Goal: Information Seeking & Learning: Find specific fact

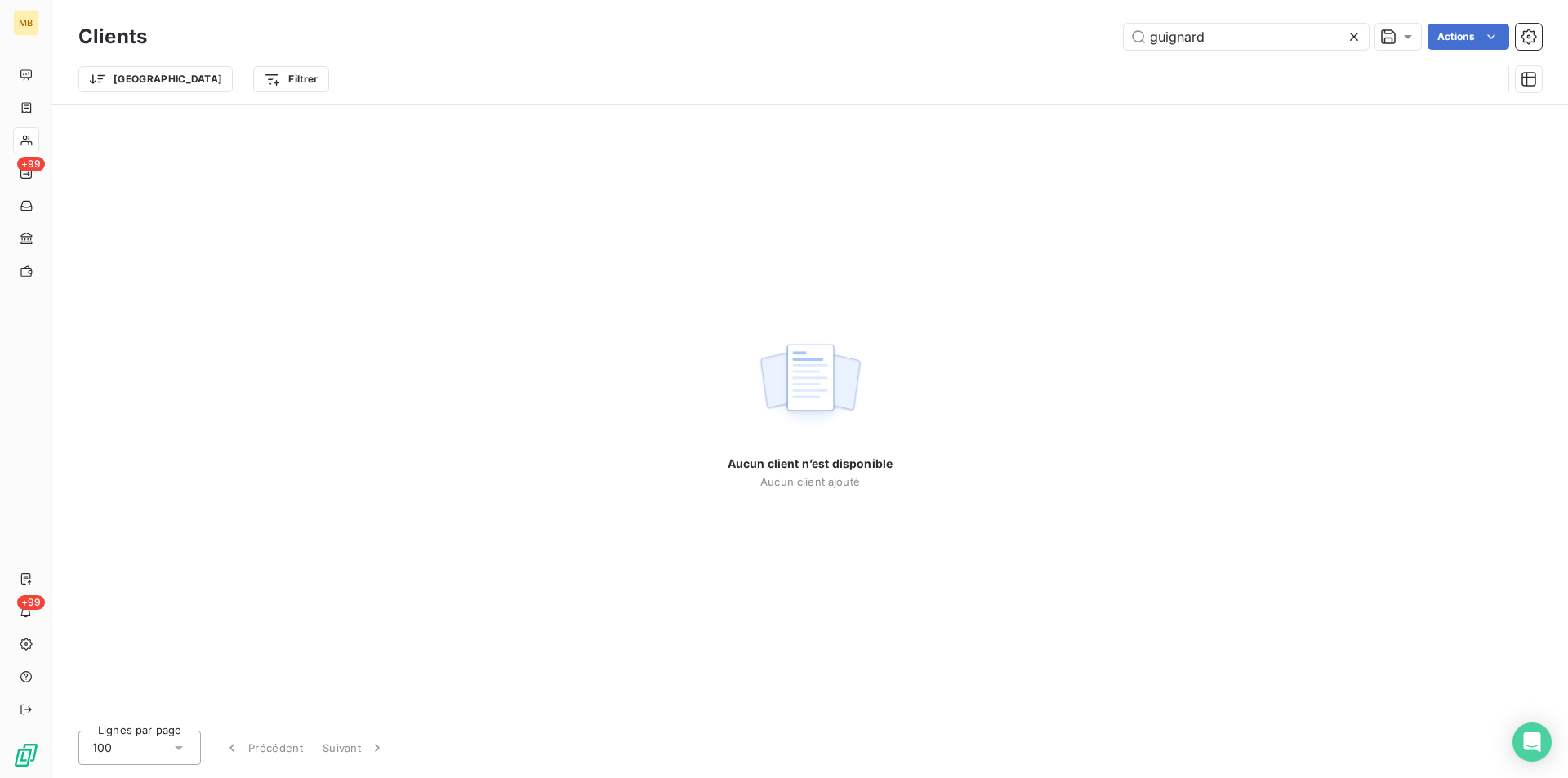
click at [1352, 40] on icon at bounding box center [1354, 37] width 17 height 17
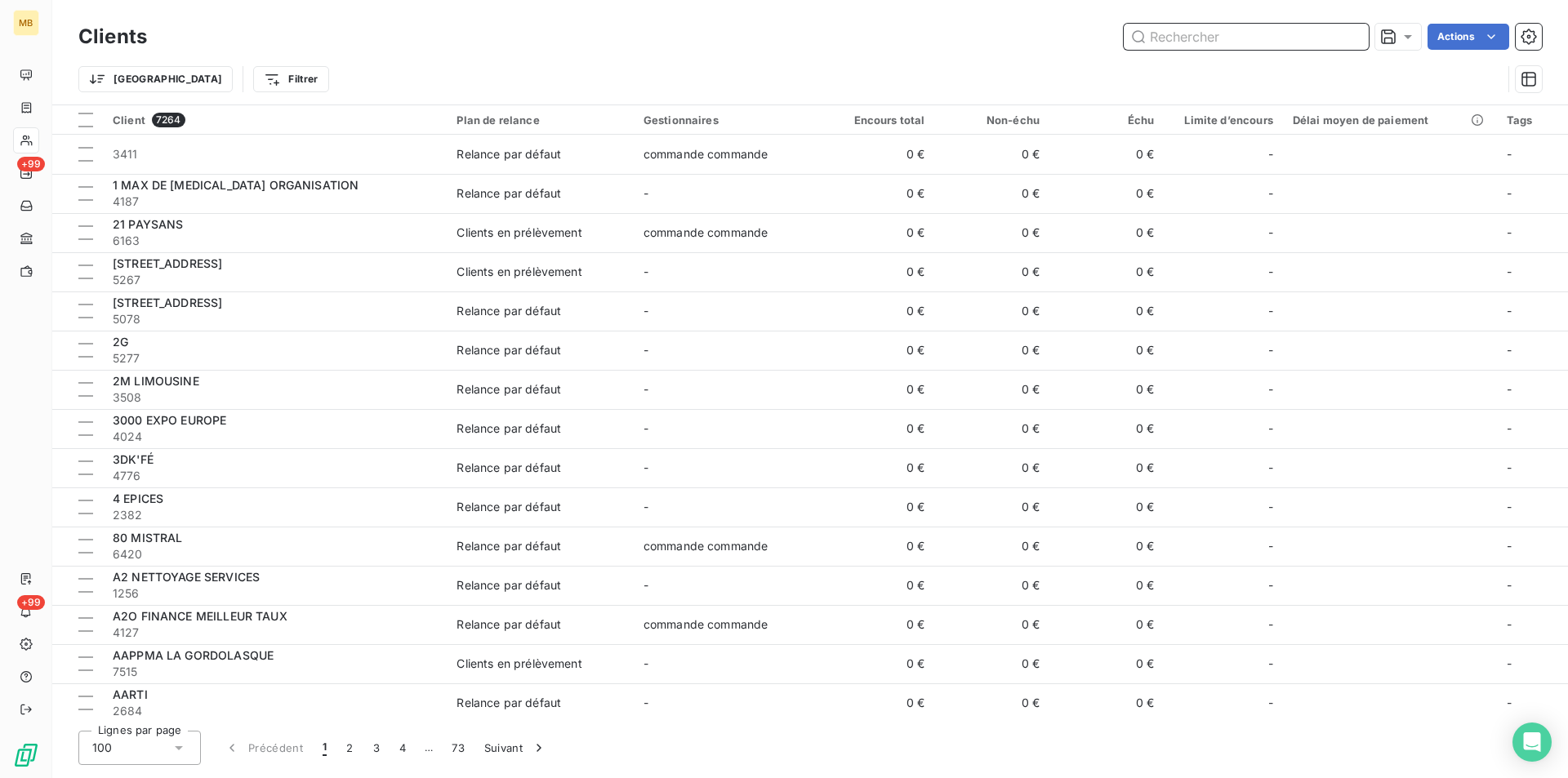
click at [1217, 35] on input "text" at bounding box center [1246, 37] width 245 height 26
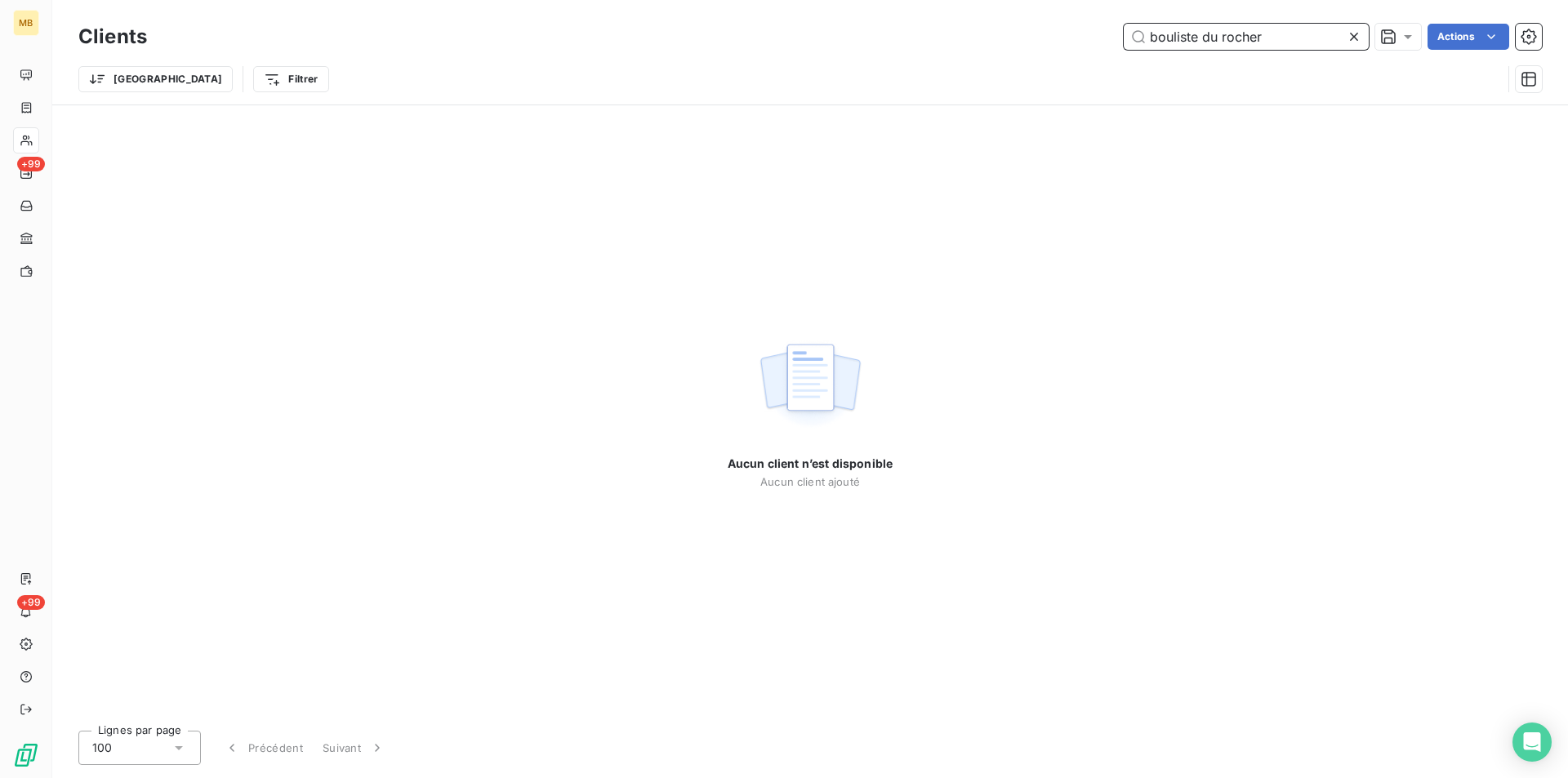
type input "bouliste du rocher"
click at [1356, 39] on icon at bounding box center [1354, 37] width 17 height 17
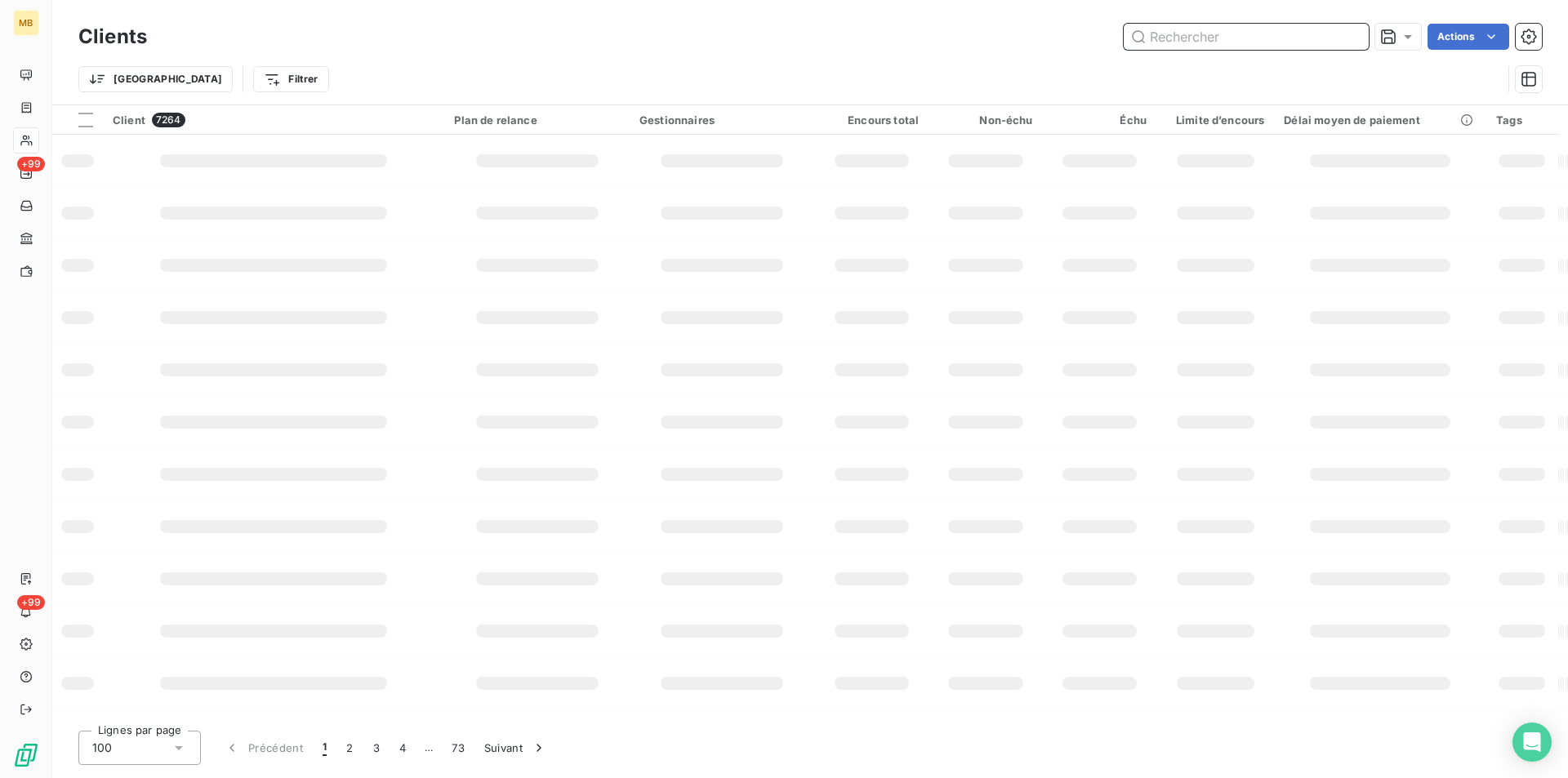
click at [1227, 39] on input "text" at bounding box center [1246, 37] width 245 height 26
type input "4524"
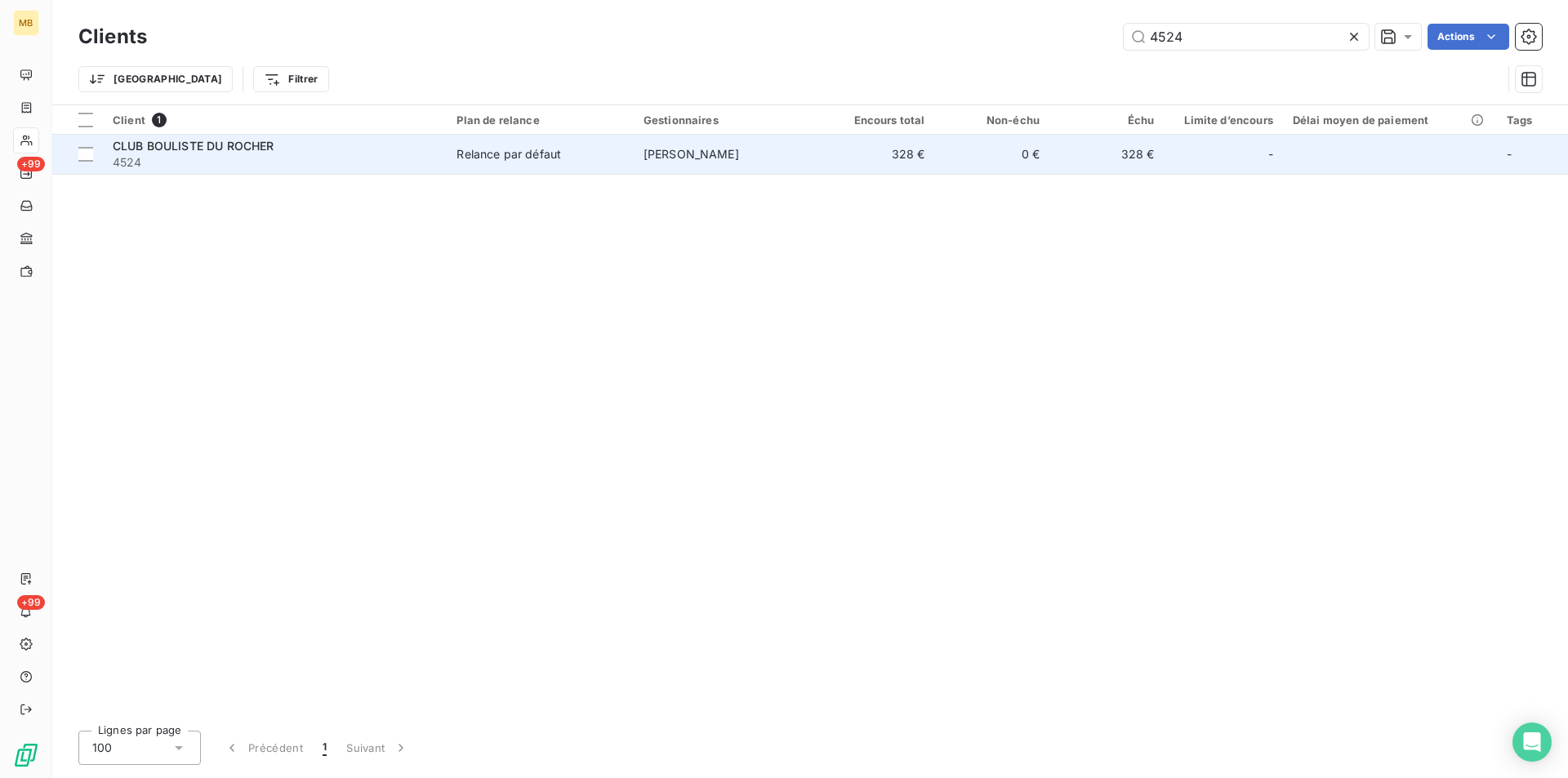
click at [1069, 166] on td "328 €" at bounding box center [1107, 154] width 114 height 39
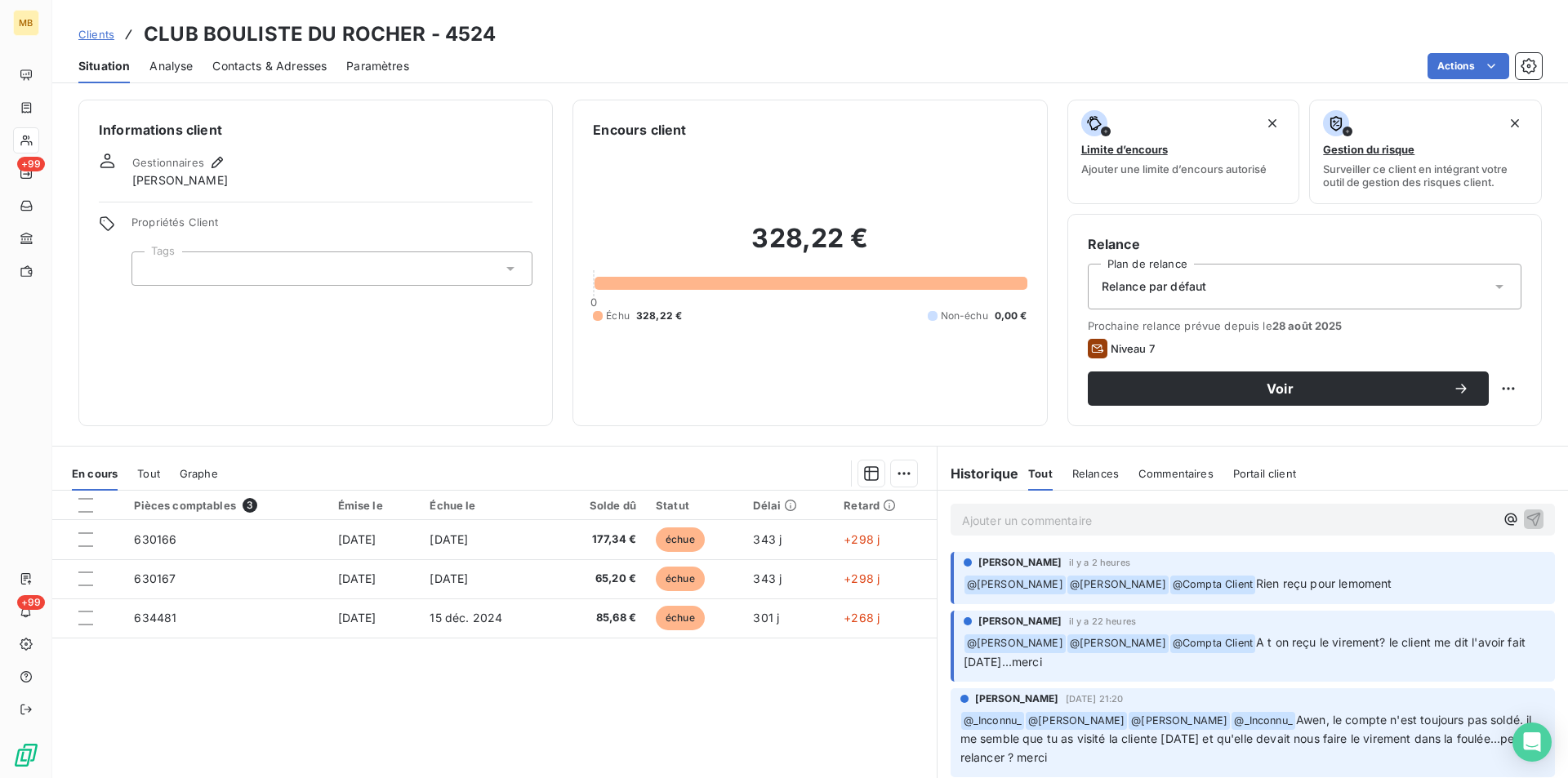
click at [1032, 536] on div "Ajouter un commentaire ﻿" at bounding box center [1253, 519] width 630 height 58
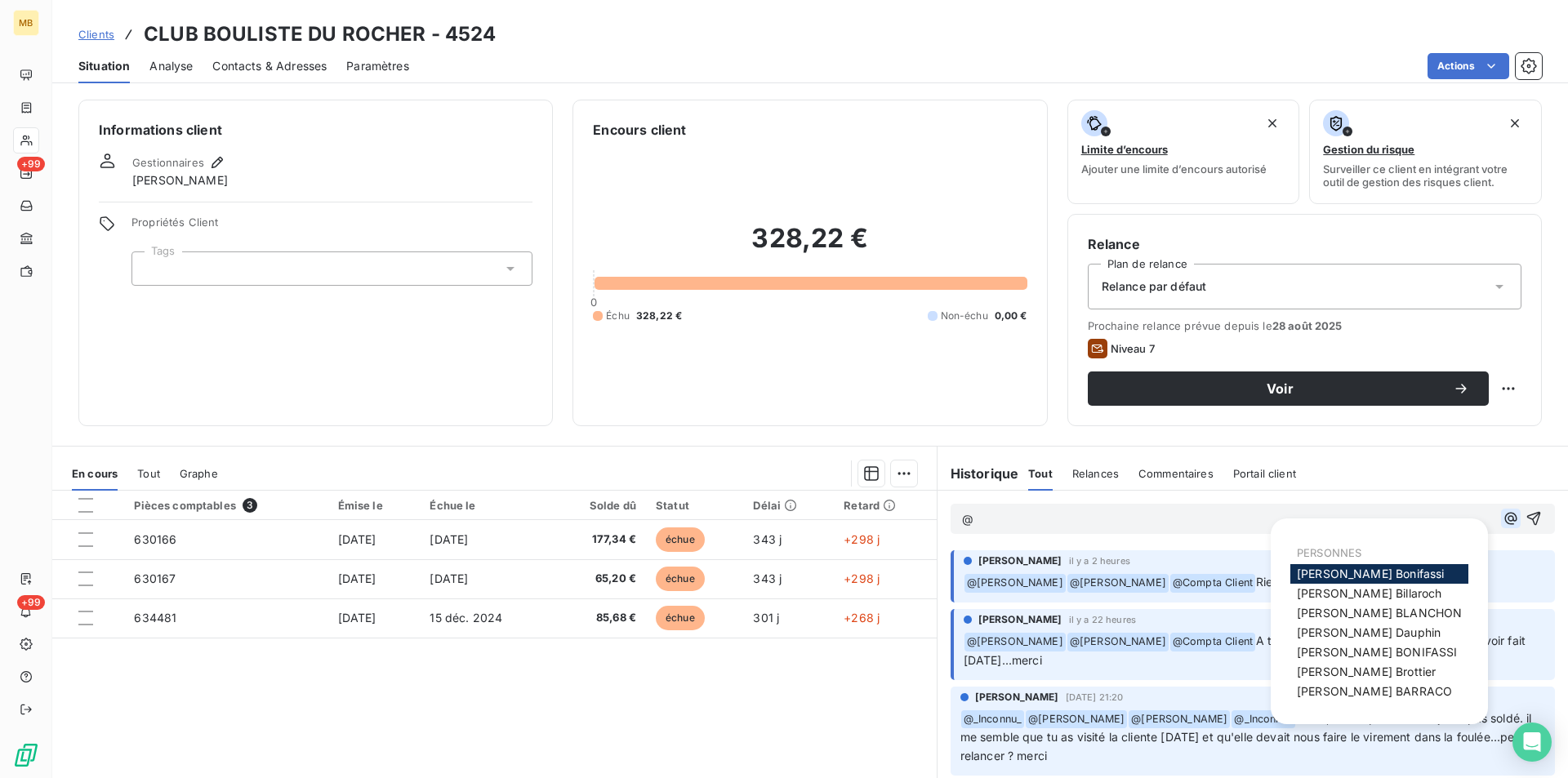
click at [1503, 523] on icon "button" at bounding box center [1511, 519] width 17 height 17
click at [1364, 615] on span "Elodie BLANCHON" at bounding box center [1380, 613] width 165 height 14
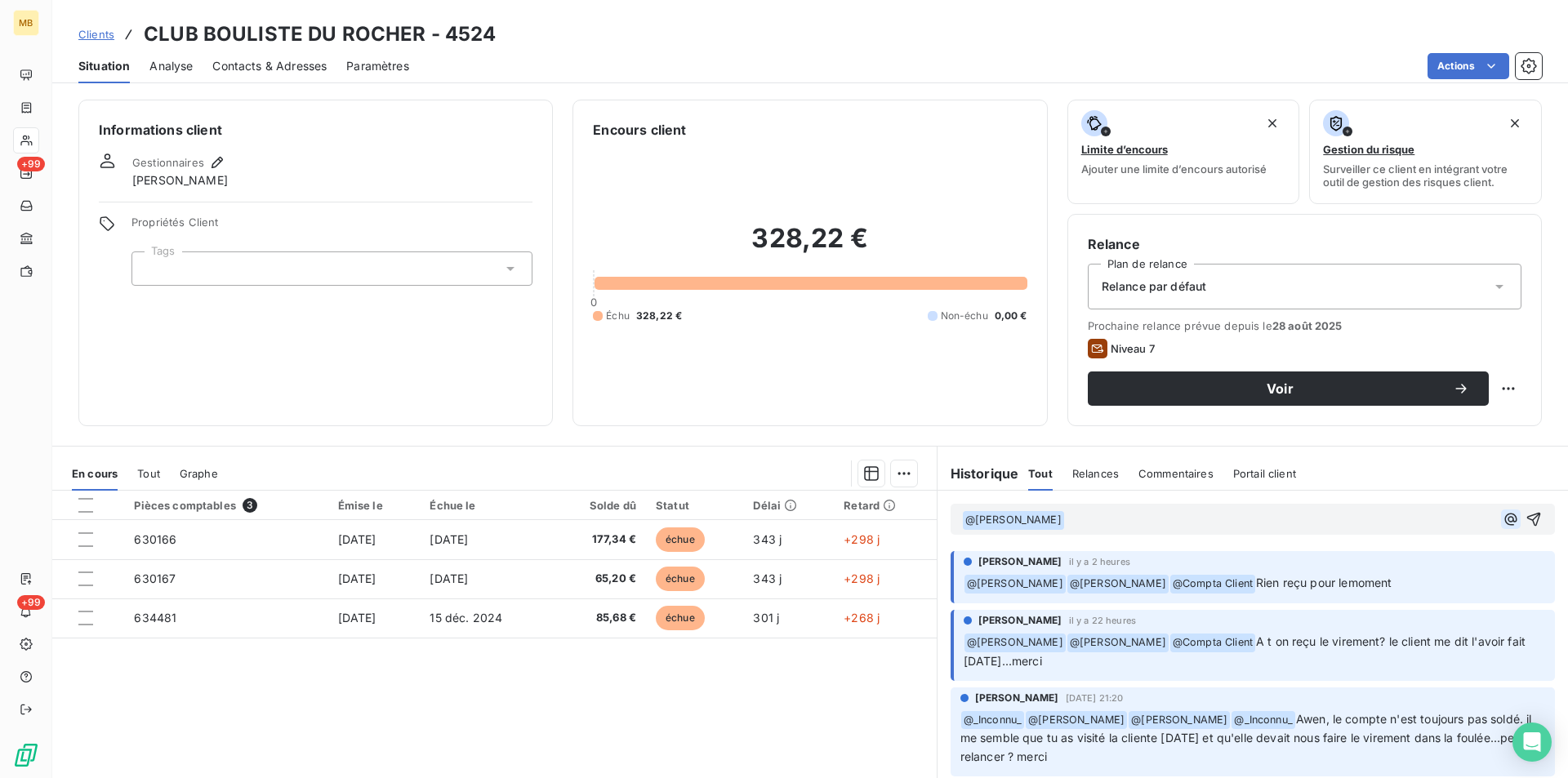
click at [1505, 520] on icon "button" at bounding box center [1510, 518] width 12 height 12
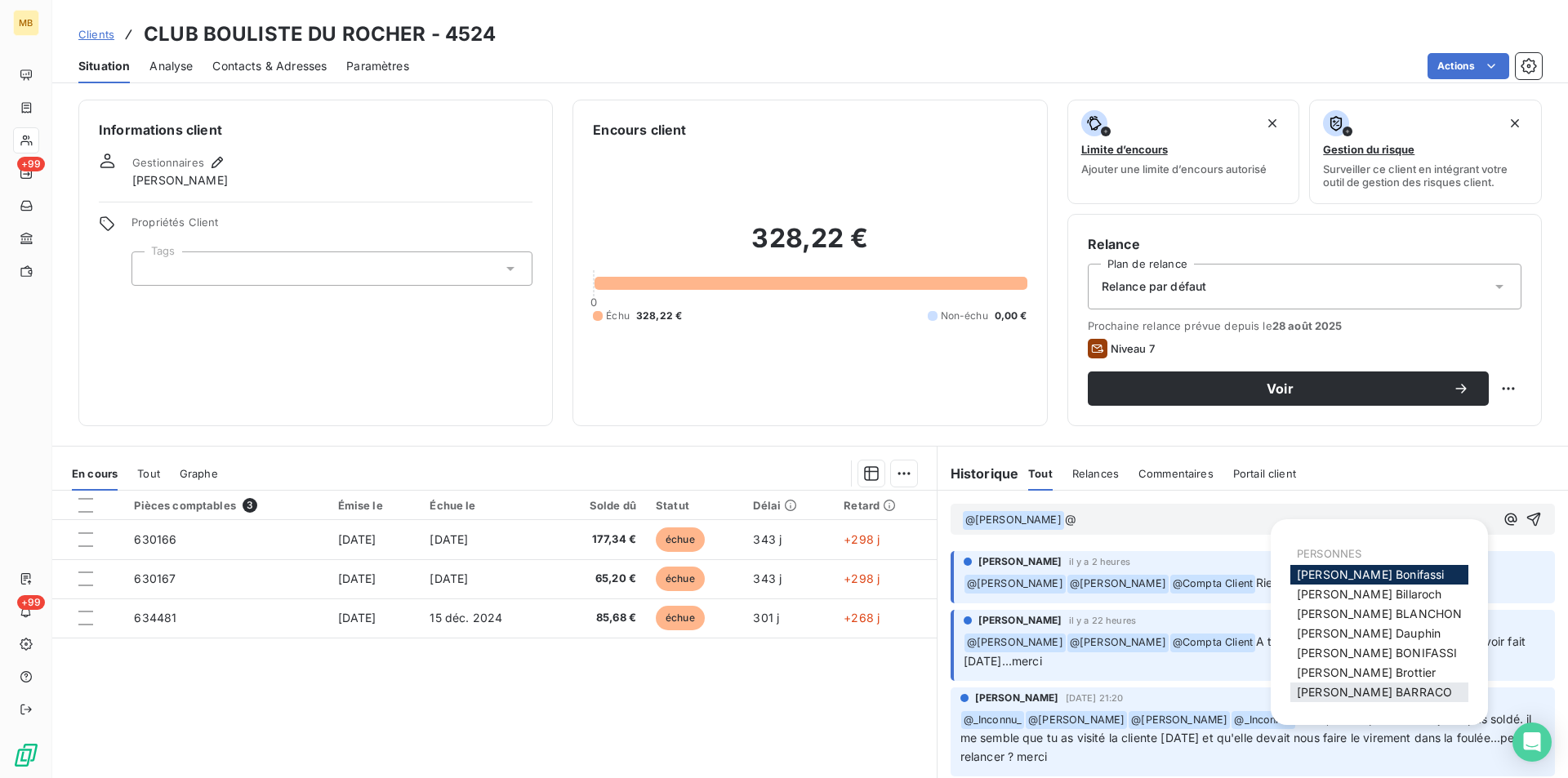
click at [1374, 696] on span "Romain BARRACO" at bounding box center [1374, 692] width 155 height 14
click at [1503, 519] on icon "button" at bounding box center [1511, 520] width 17 height 17
click at [1363, 669] on span "Mélissa Brottier" at bounding box center [1366, 672] width 139 height 14
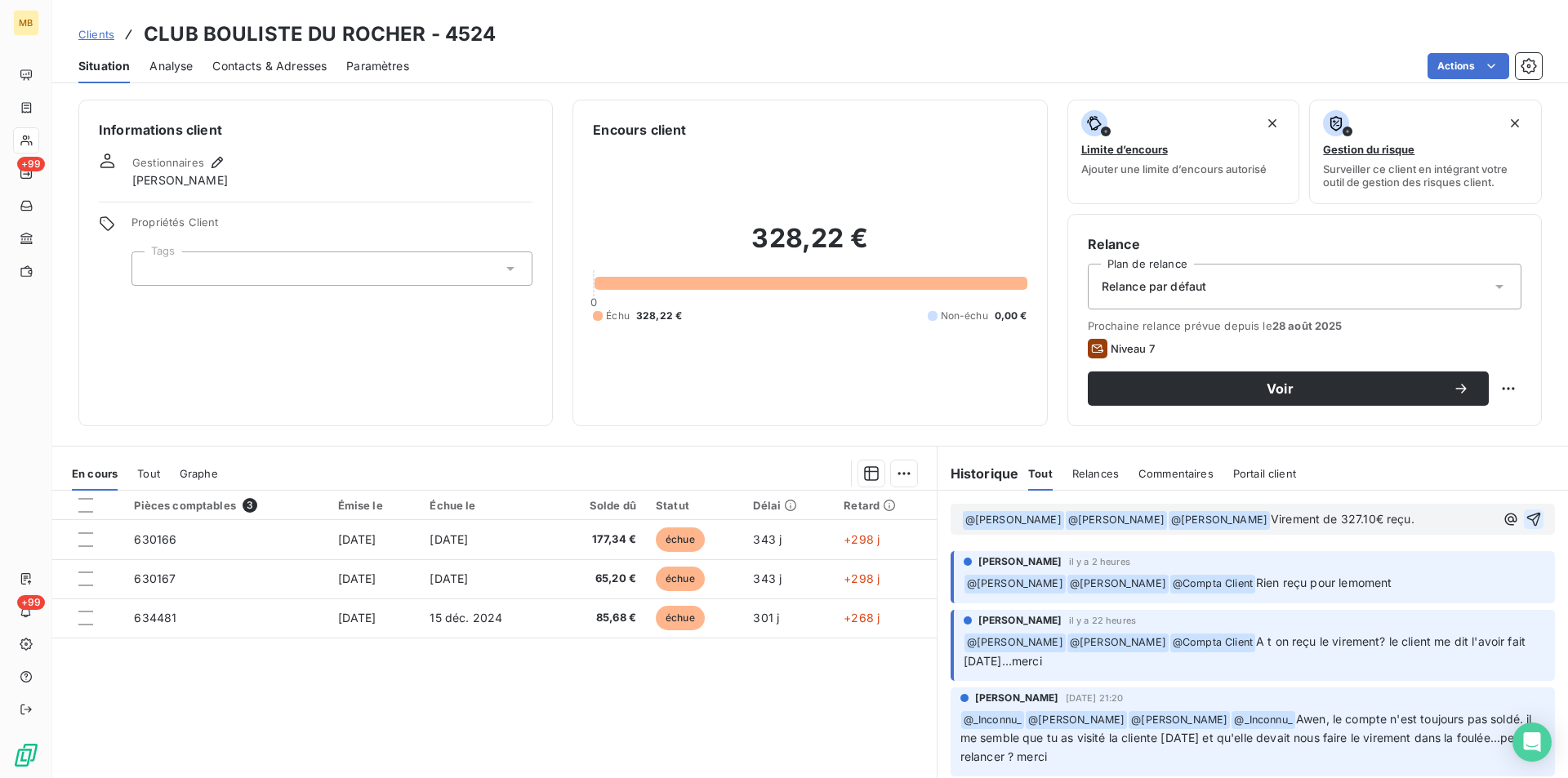
click at [1526, 513] on icon "button" at bounding box center [1534, 520] width 17 height 17
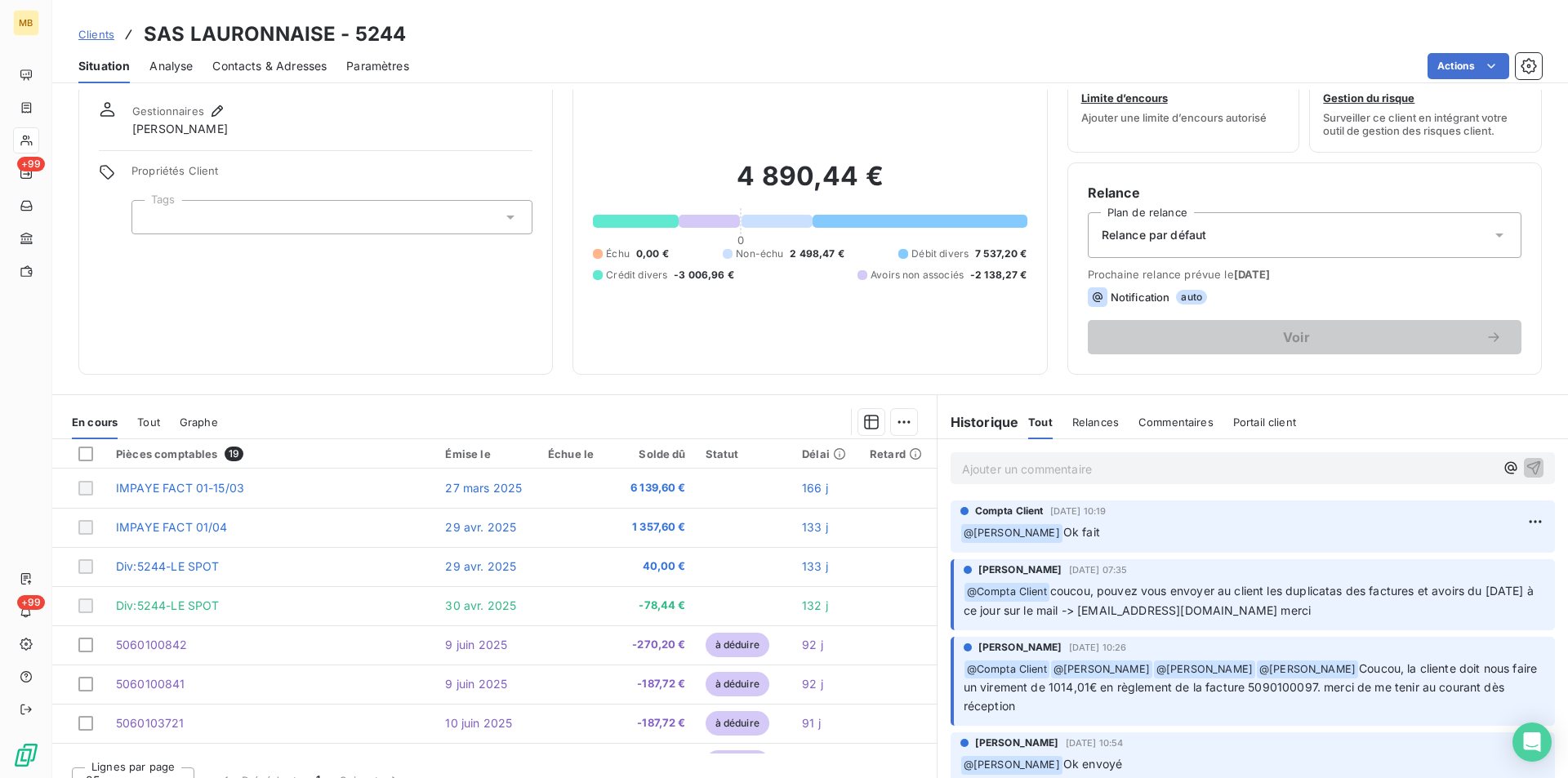
scroll to position [76, 0]
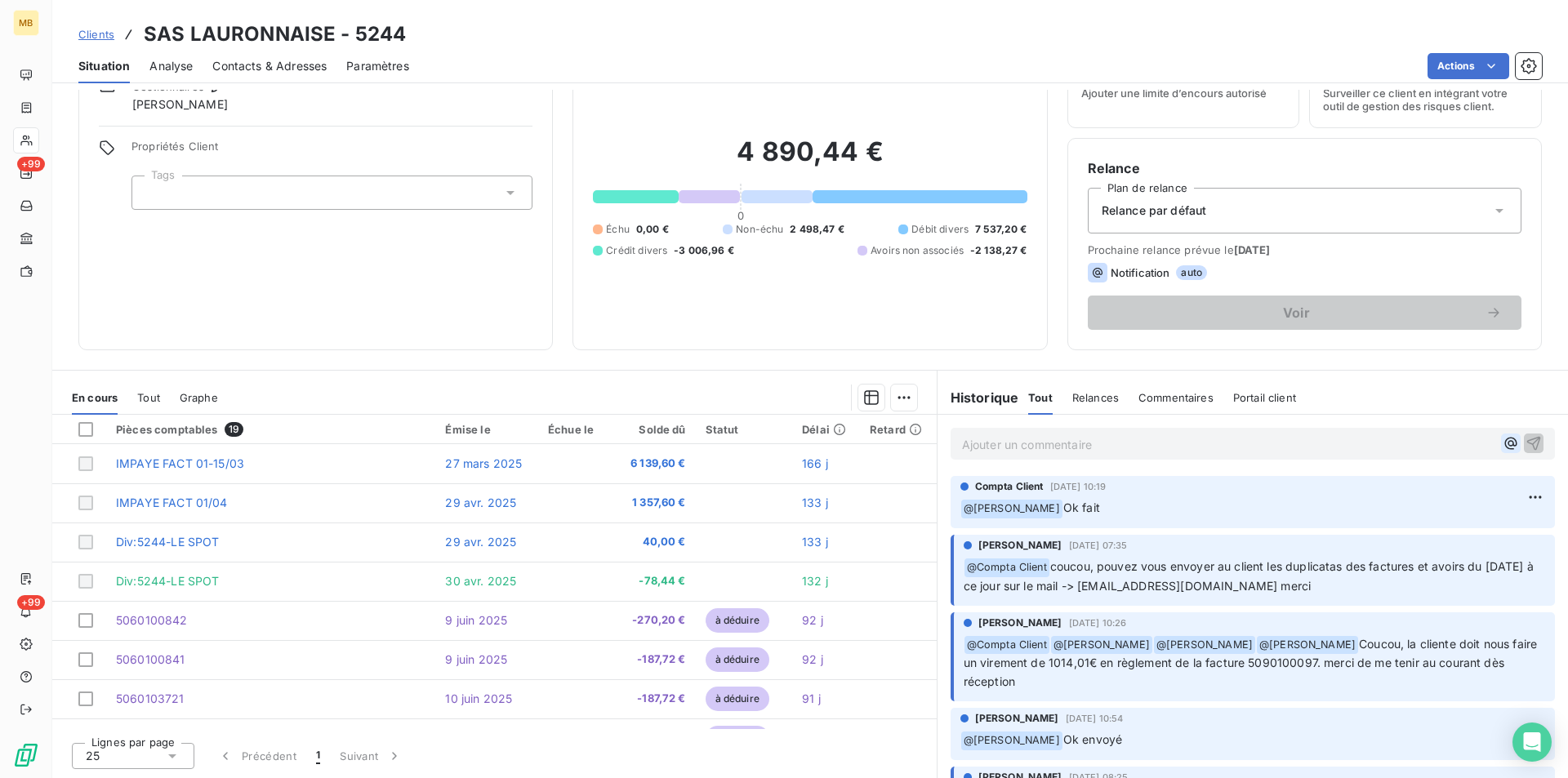
click at [1503, 443] on icon "button" at bounding box center [1511, 444] width 17 height 17
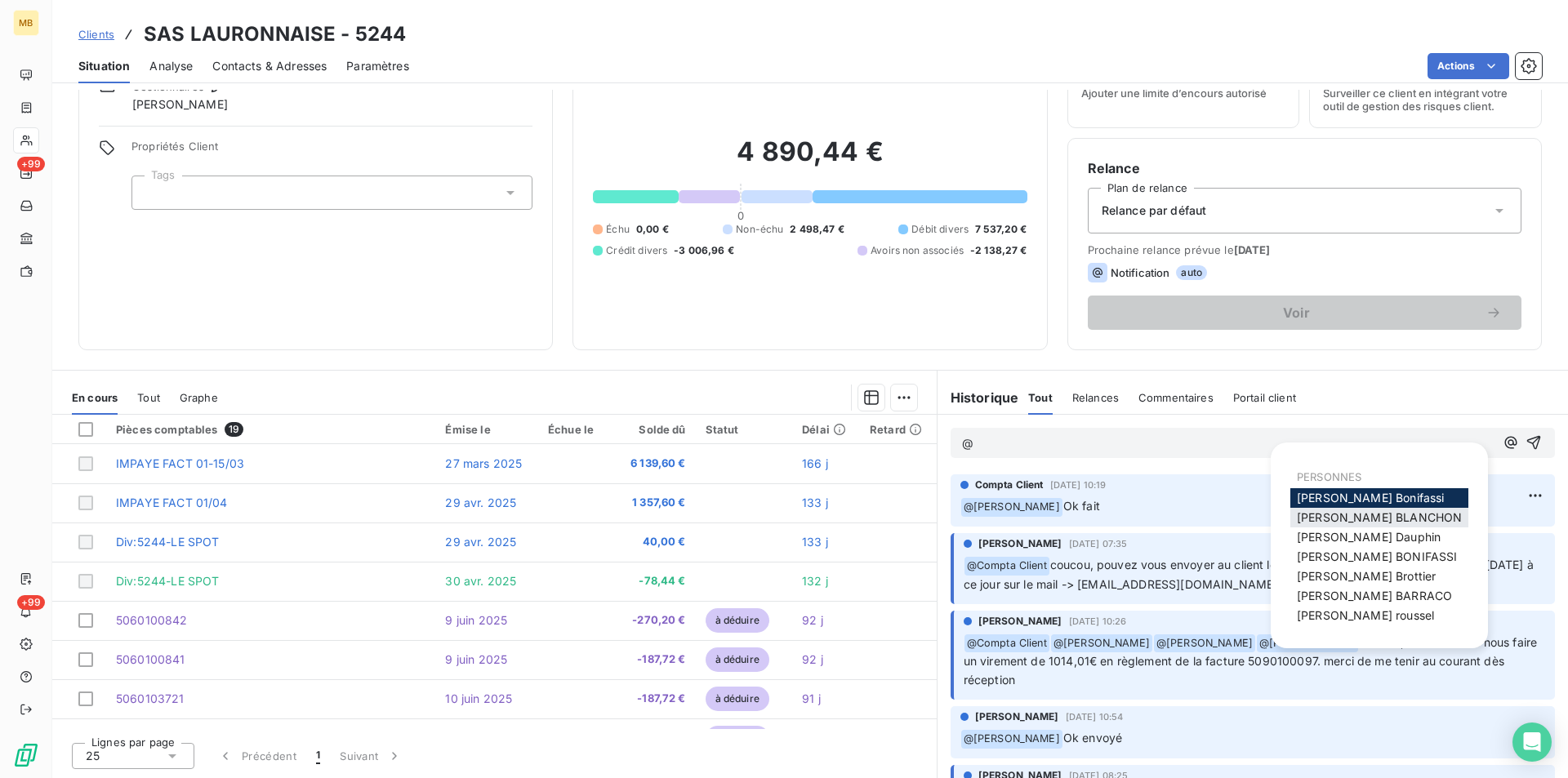
click at [1364, 515] on span "Elodie BLANCHON" at bounding box center [1380, 517] width 165 height 14
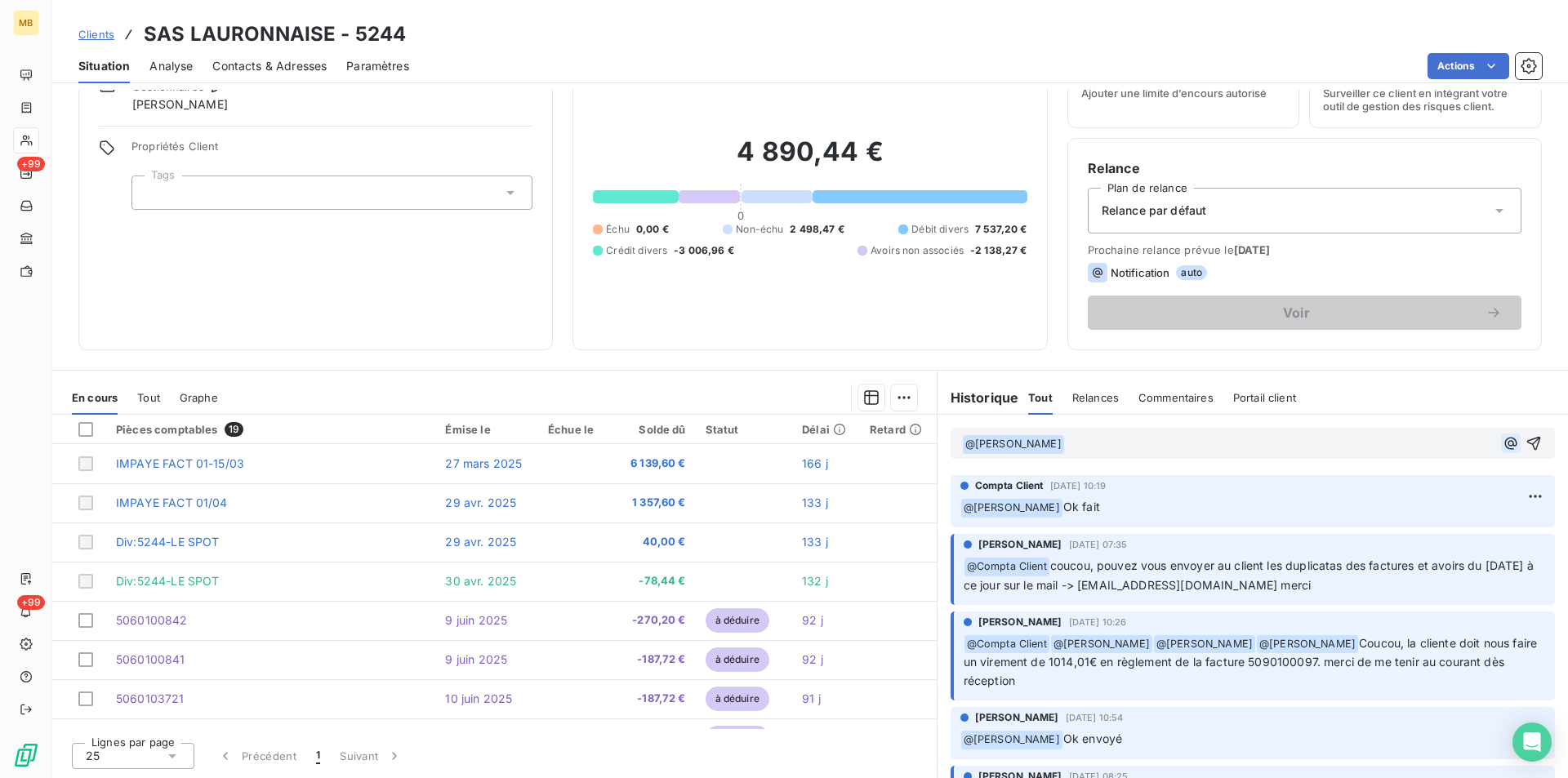
click at [1505, 444] on icon "button" at bounding box center [1510, 443] width 12 height 12
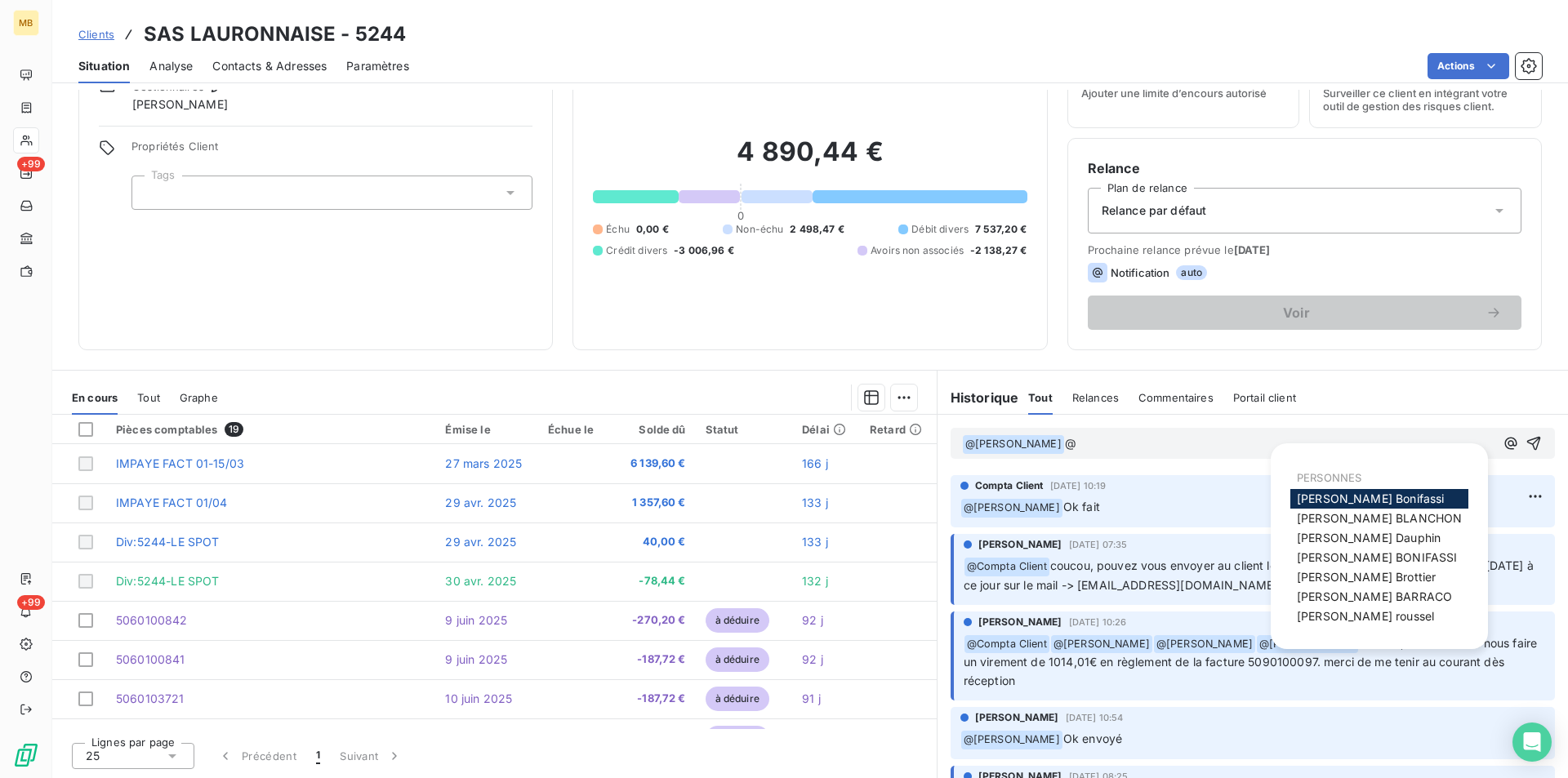
click at [1366, 593] on span "Romain BARRACO" at bounding box center [1374, 596] width 155 height 14
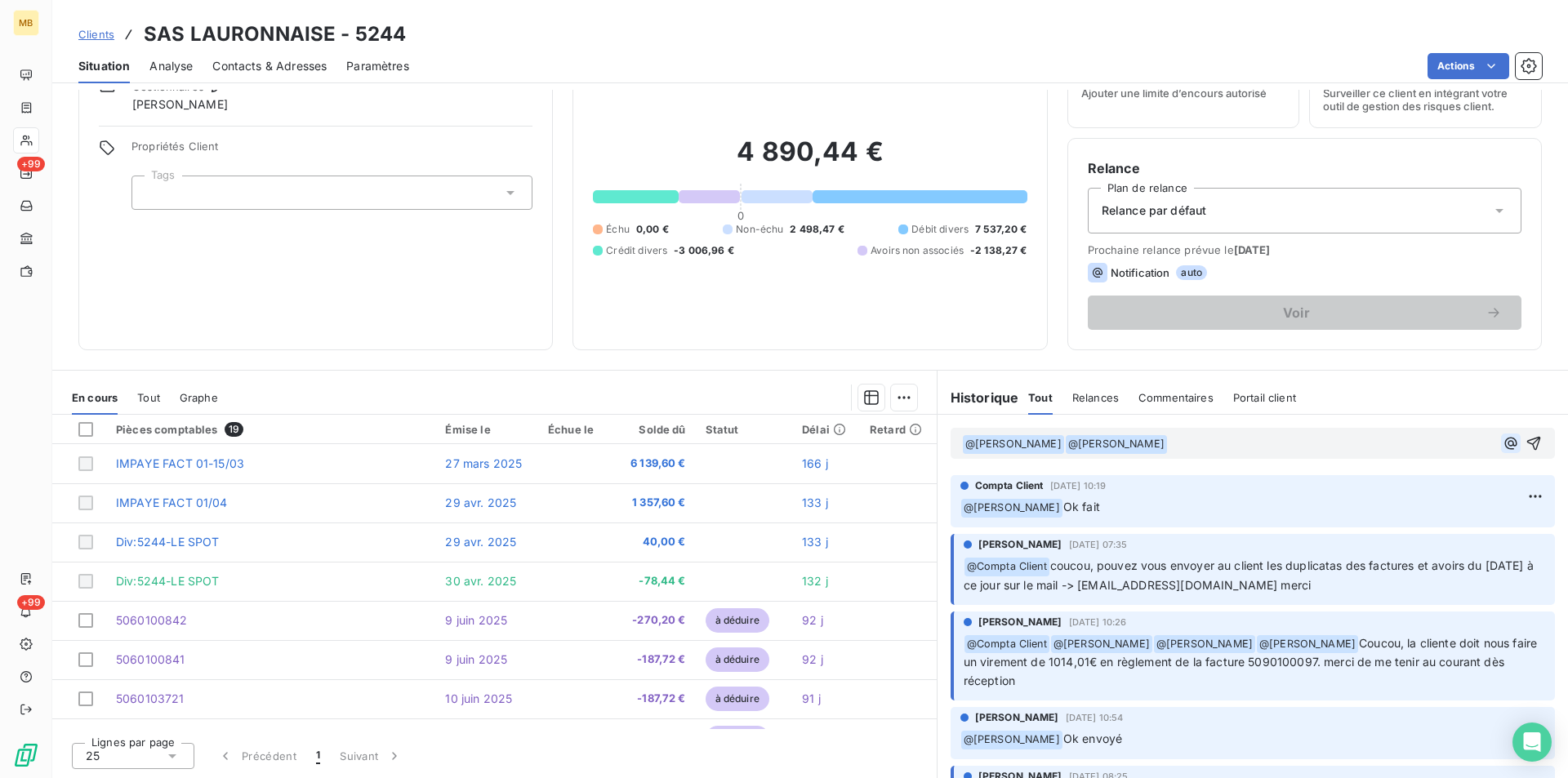
click at [1503, 445] on icon "button" at bounding box center [1511, 444] width 17 height 17
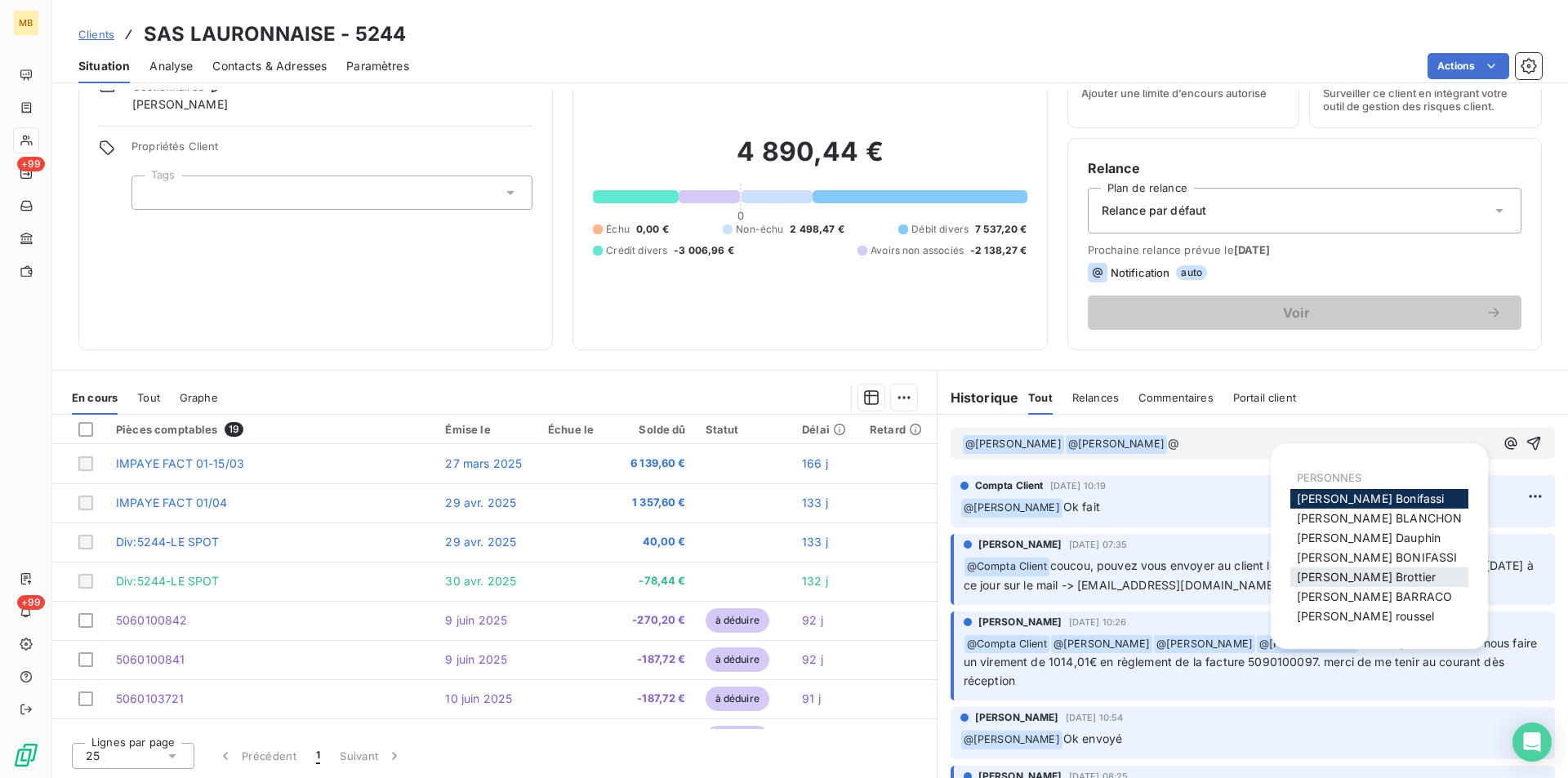
click at [1373, 579] on span "Mélissa Brottier" at bounding box center [1366, 577] width 139 height 14
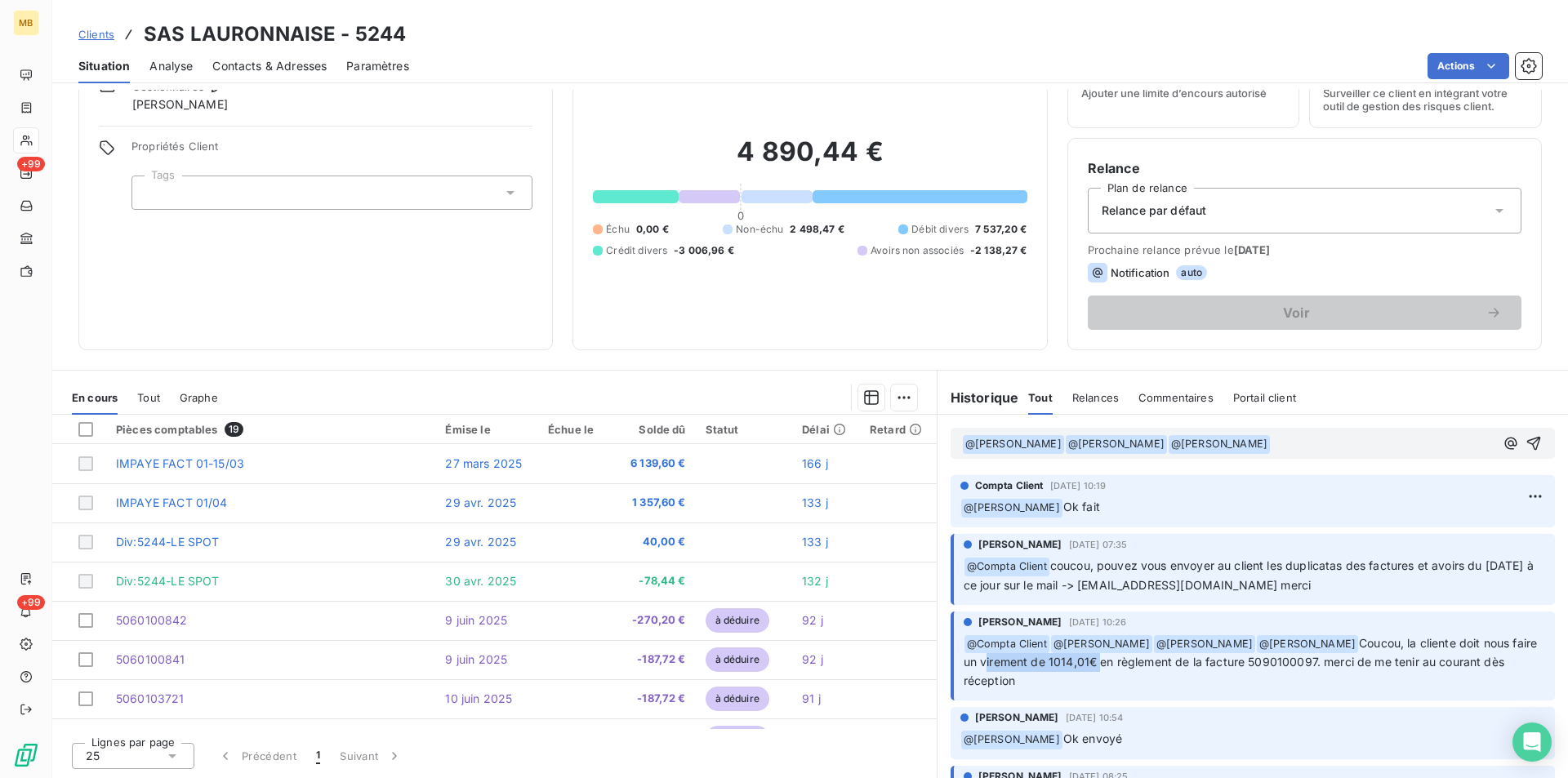
drag, startPoint x: 1003, startPoint y: 662, endPoint x: 1118, endPoint y: 666, distance: 115.1
click at [1118, 666] on span "Coucou, la cliente doit nous faire un virement de 1014,01€ en règlement de la f…" at bounding box center [1252, 662] width 578 height 52
copy span "virement de 1014,01€"
click at [1293, 446] on p "﻿ @ Elodie BLANCHON ﻿ ﻿ @ Romain BARRACO ﻿ ﻿ @ Mélissa Brottier ﻿ ﻿" at bounding box center [1228, 444] width 533 height 19
drag, startPoint x: 1271, startPoint y: 440, endPoint x: 1301, endPoint y: 488, distance: 56.6
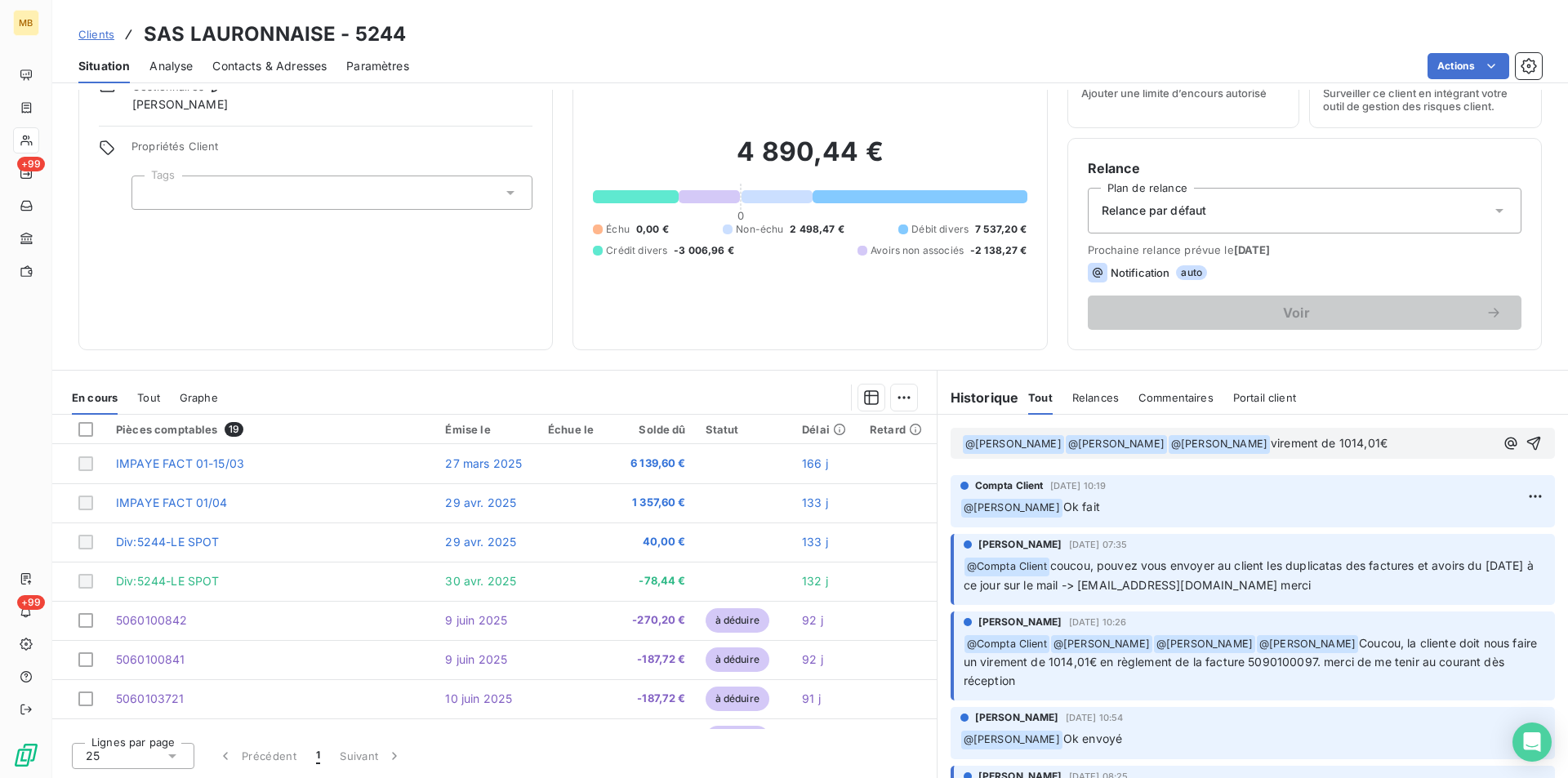
click at [1271, 441] on span "virement de 1014,01€" at bounding box center [1329, 443] width 117 height 14
click at [1396, 443] on p "﻿ @ Elodie BLANCHON ﻿ ﻿ @ Romain BARRACO ﻿ ﻿ @ Mélissa Brottier ﻿ virement de 1…" at bounding box center [1228, 444] width 533 height 19
click at [1271, 437] on span "virement de 1014,01€ bien reçu." at bounding box center [1359, 443] width 175 height 14
click at [1528, 439] on icon "button" at bounding box center [1534, 444] width 14 height 14
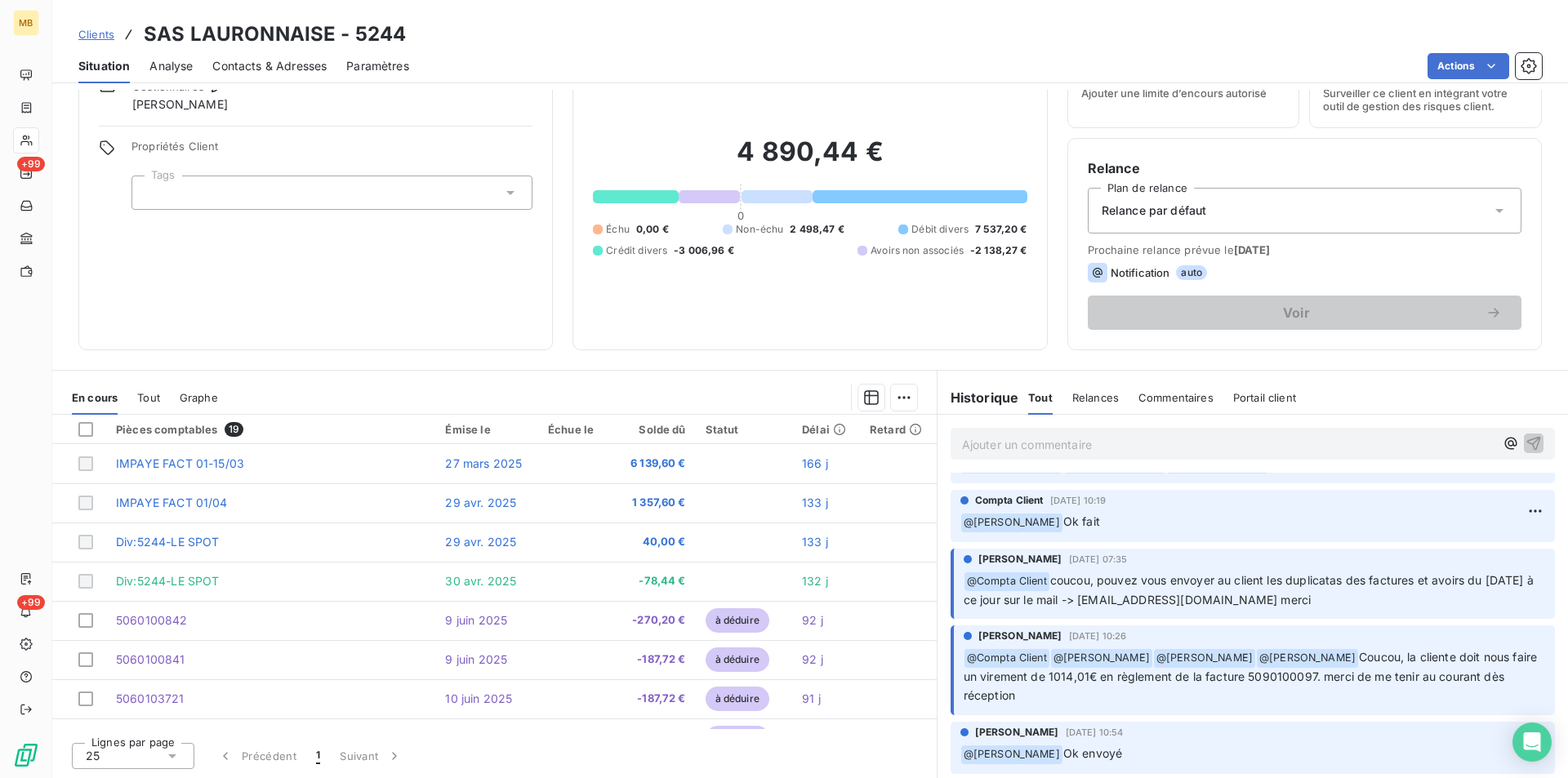
scroll to position [0, 0]
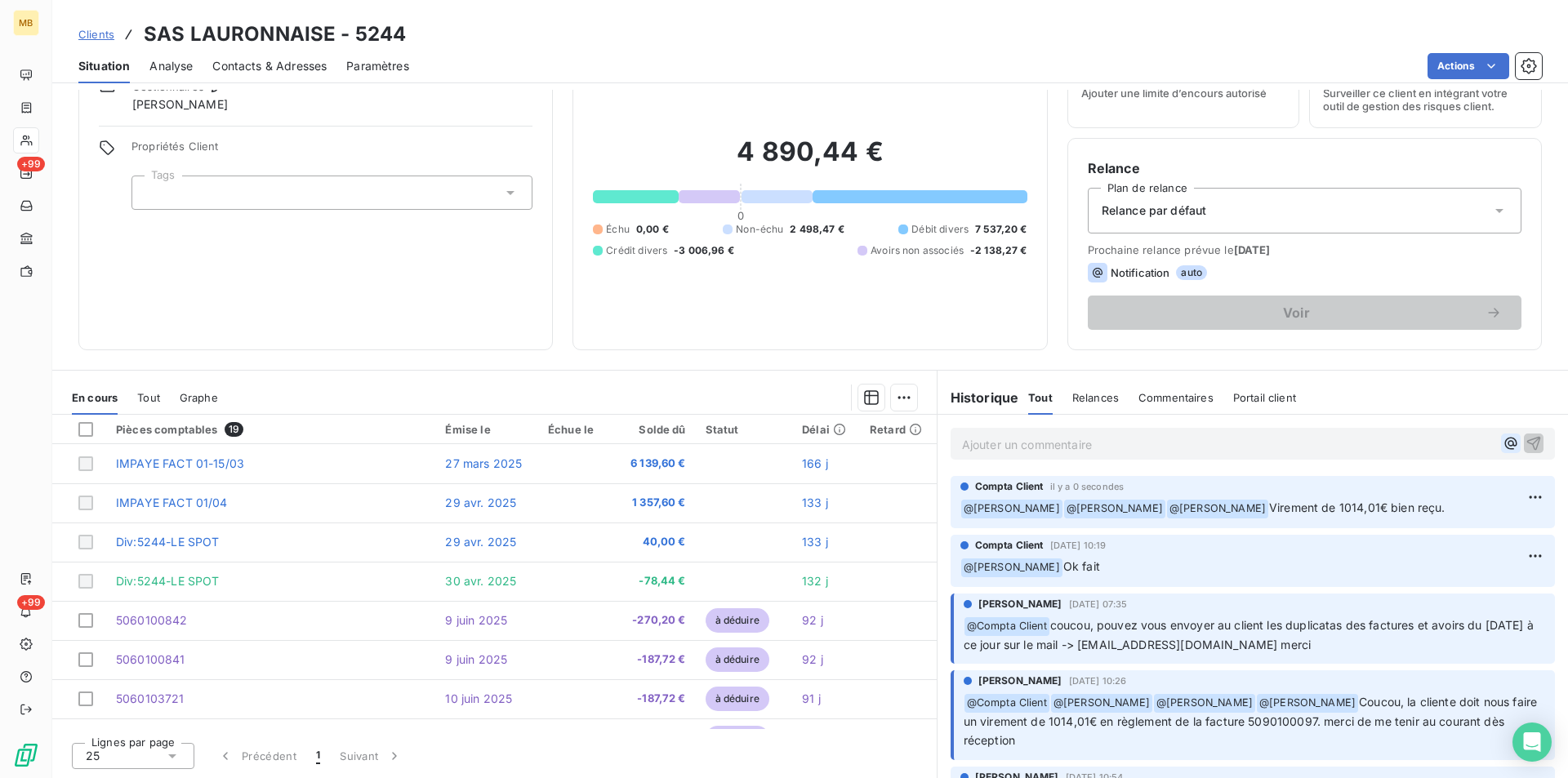
click at [1503, 447] on icon "button" at bounding box center [1511, 444] width 17 height 17
click at [1505, 444] on icon "button" at bounding box center [1510, 444] width 12 height 12
click at [1503, 445] on icon "button" at bounding box center [1511, 444] width 17 height 17
click at [1324, 434] on div "Ajouter un commentaire ﻿" at bounding box center [1228, 444] width 533 height 22
click at [1267, 454] on p "Ajouter un commentaire ﻿" at bounding box center [1228, 445] width 533 height 20
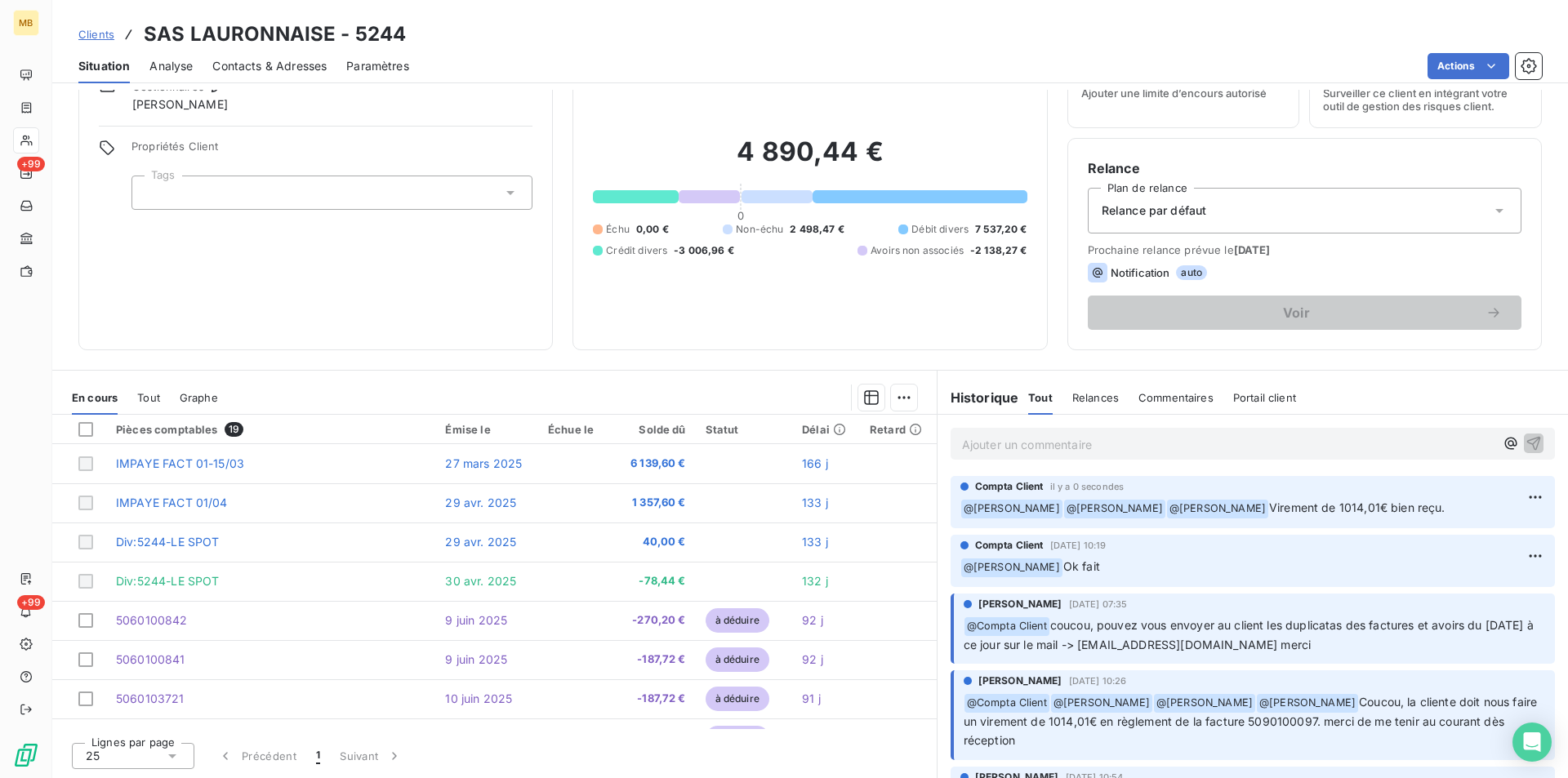
click at [1222, 446] on p "Ajouter un commentaire ﻿" at bounding box center [1228, 445] width 533 height 20
click at [1503, 448] on icon "button" at bounding box center [1511, 444] width 17 height 17
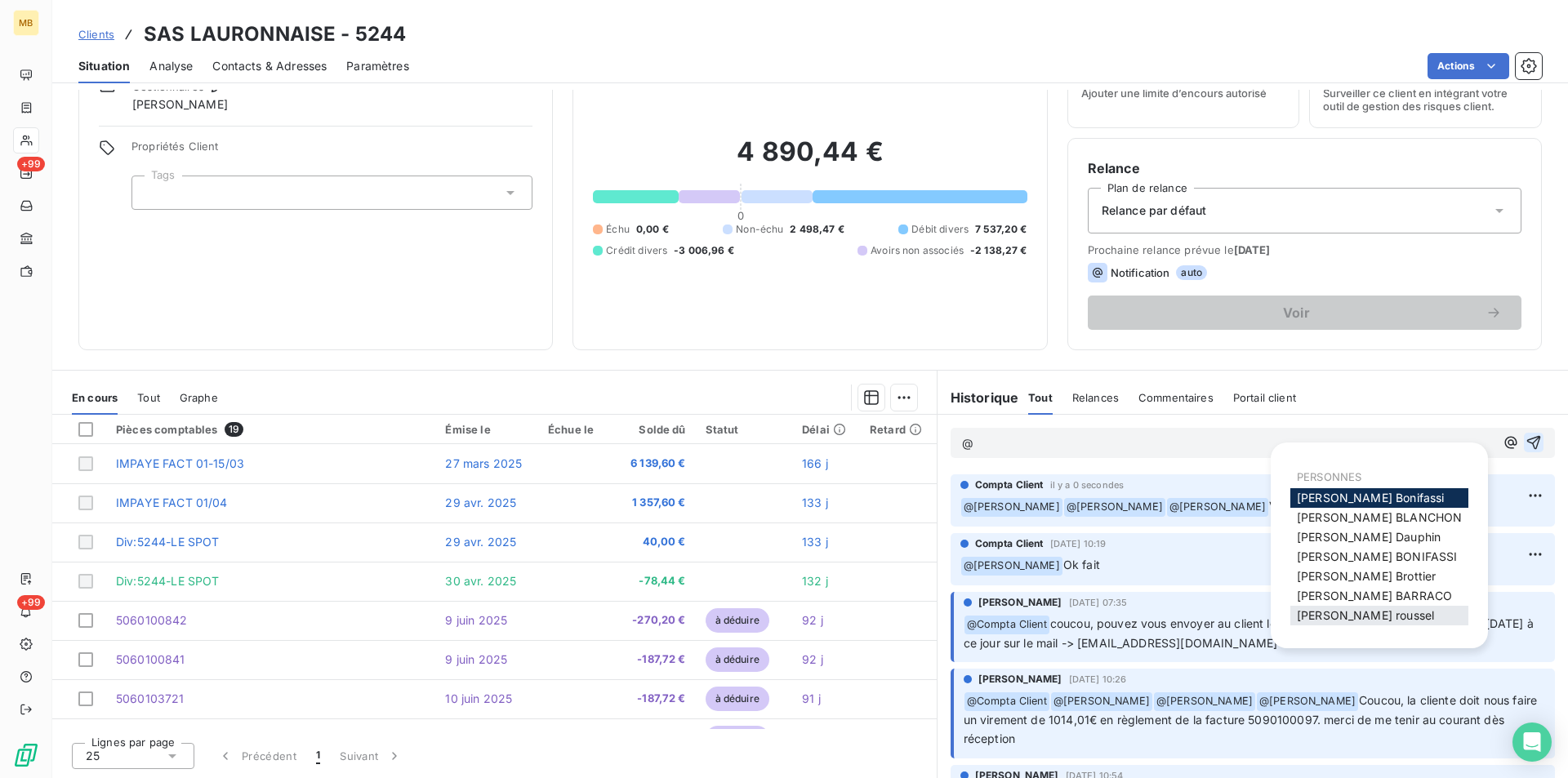
click at [1366, 610] on span "sébastien roussel" at bounding box center [1365, 615] width 137 height 14
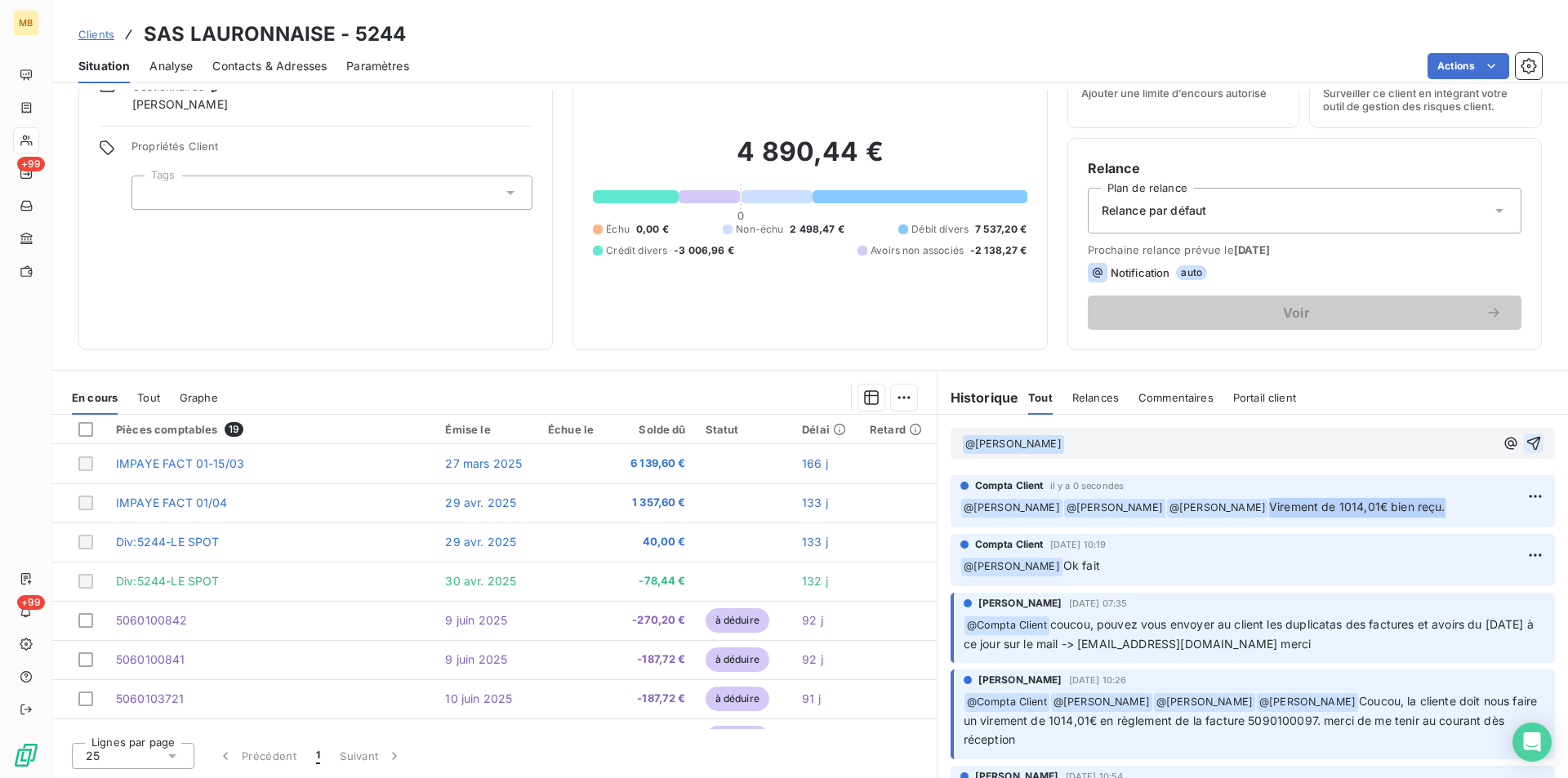
drag, startPoint x: 1437, startPoint y: 508, endPoint x: 1266, endPoint y: 505, distance: 171.0
click at [1266, 505] on p "﻿ @ Elodie BLANCHON ﻿ @ Romain BARRACO ﻿ @ Mélissa Brottier Virement de 1014,01…" at bounding box center [1253, 507] width 585 height 19
copy span "Virement de 1014,01€ bien reçu."
click at [1084, 450] on p "﻿ @ sébastien roussel ﻿ ﻿" at bounding box center [1228, 444] width 533 height 19
click at [1528, 441] on icon "button" at bounding box center [1534, 444] width 14 height 14
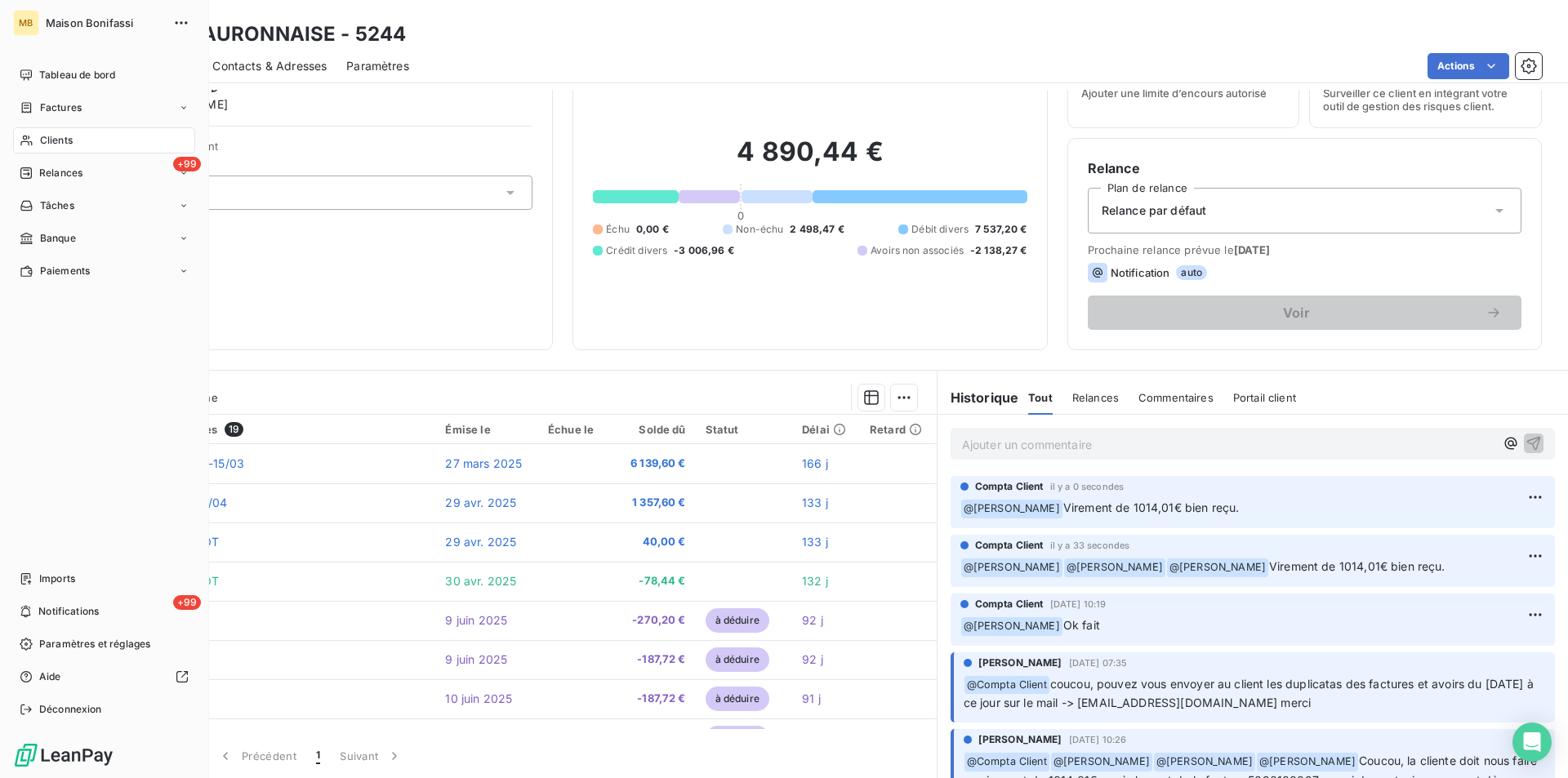
click at [70, 142] on span "Clients" at bounding box center [57, 141] width 33 height 15
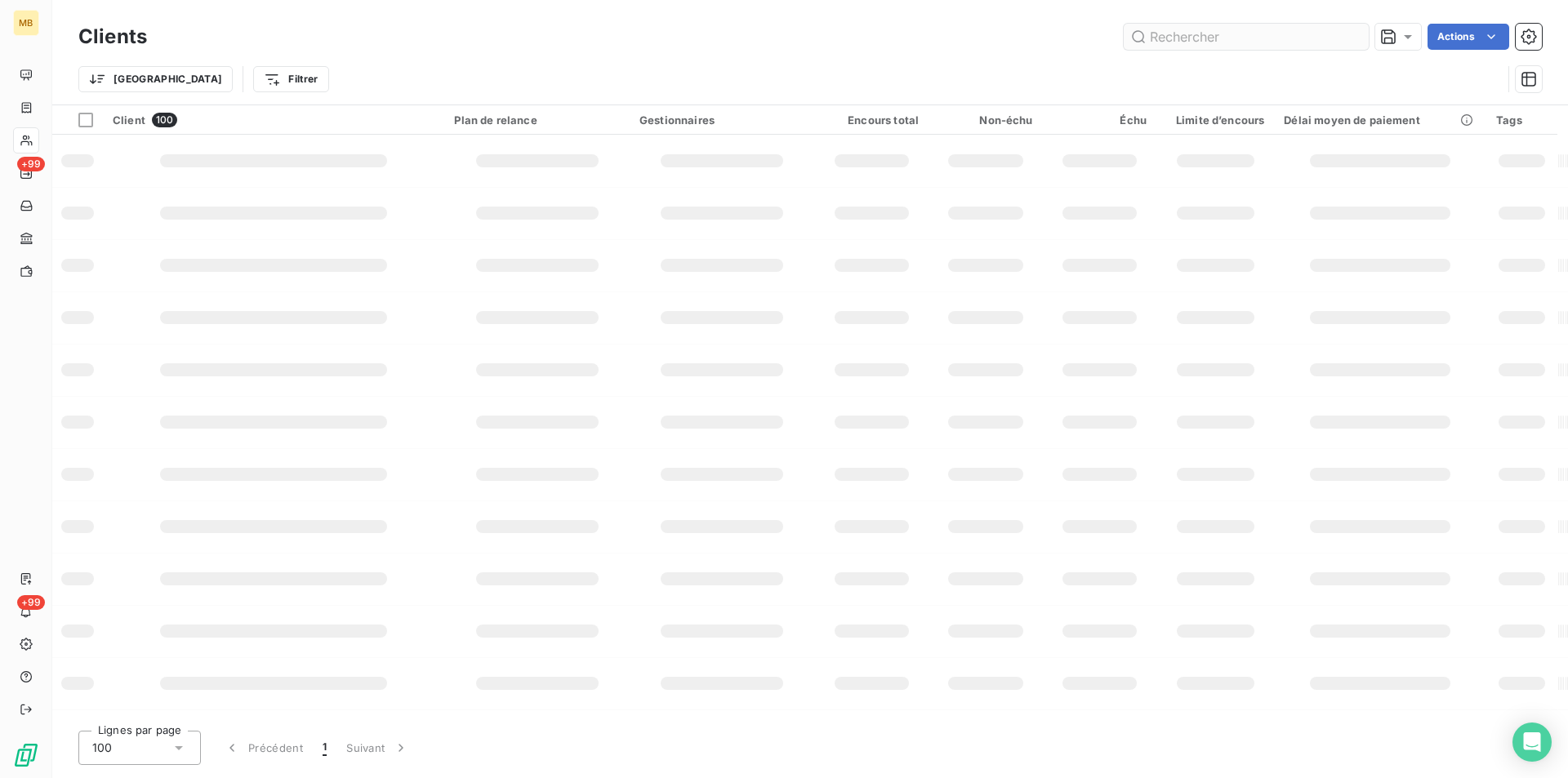
click at [1178, 40] on input "text" at bounding box center [1246, 37] width 245 height 26
type input "CLUB BOULISTE"
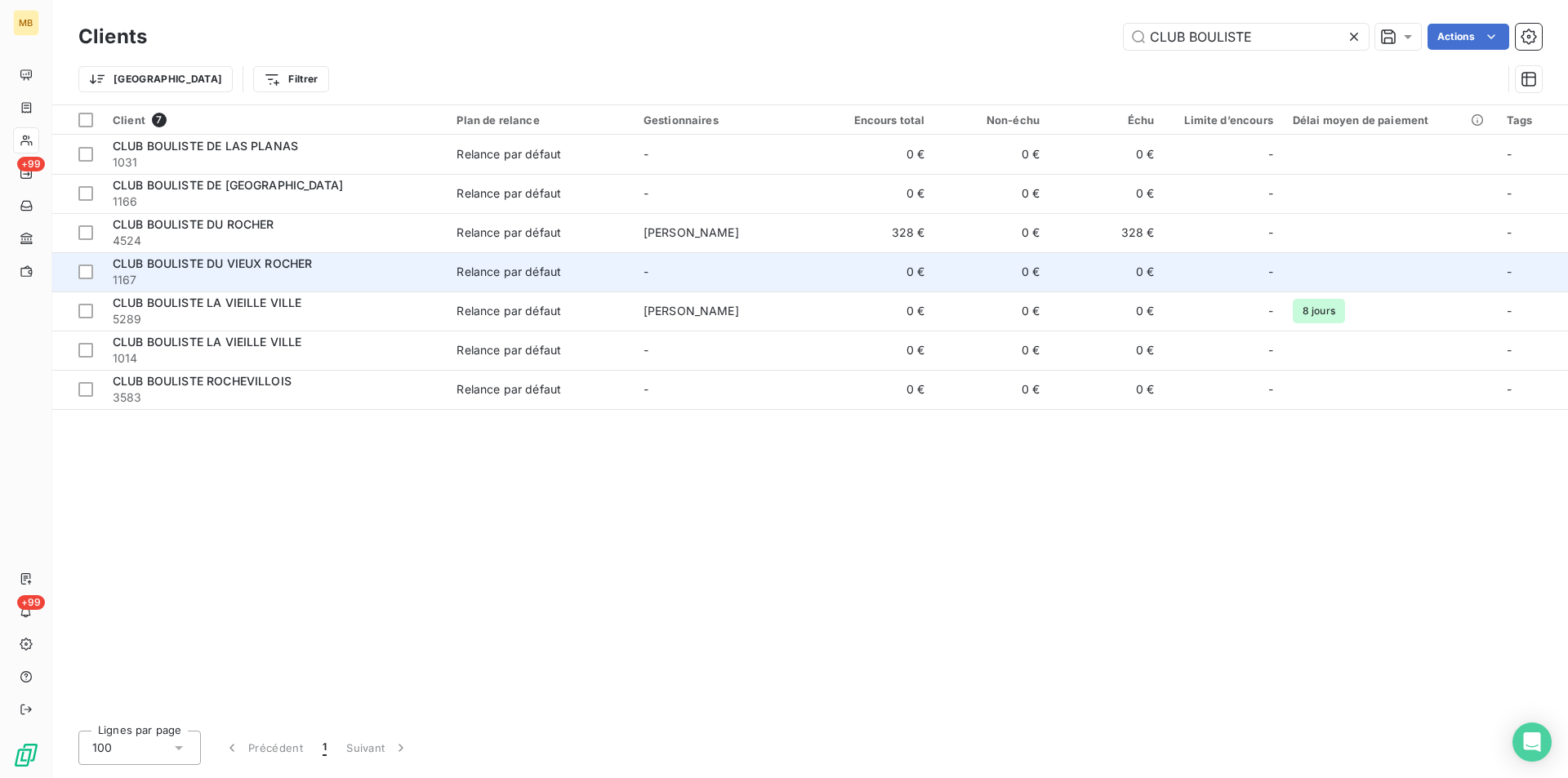
click at [550, 274] on div "Relance par défaut" at bounding box center [509, 272] width 105 height 17
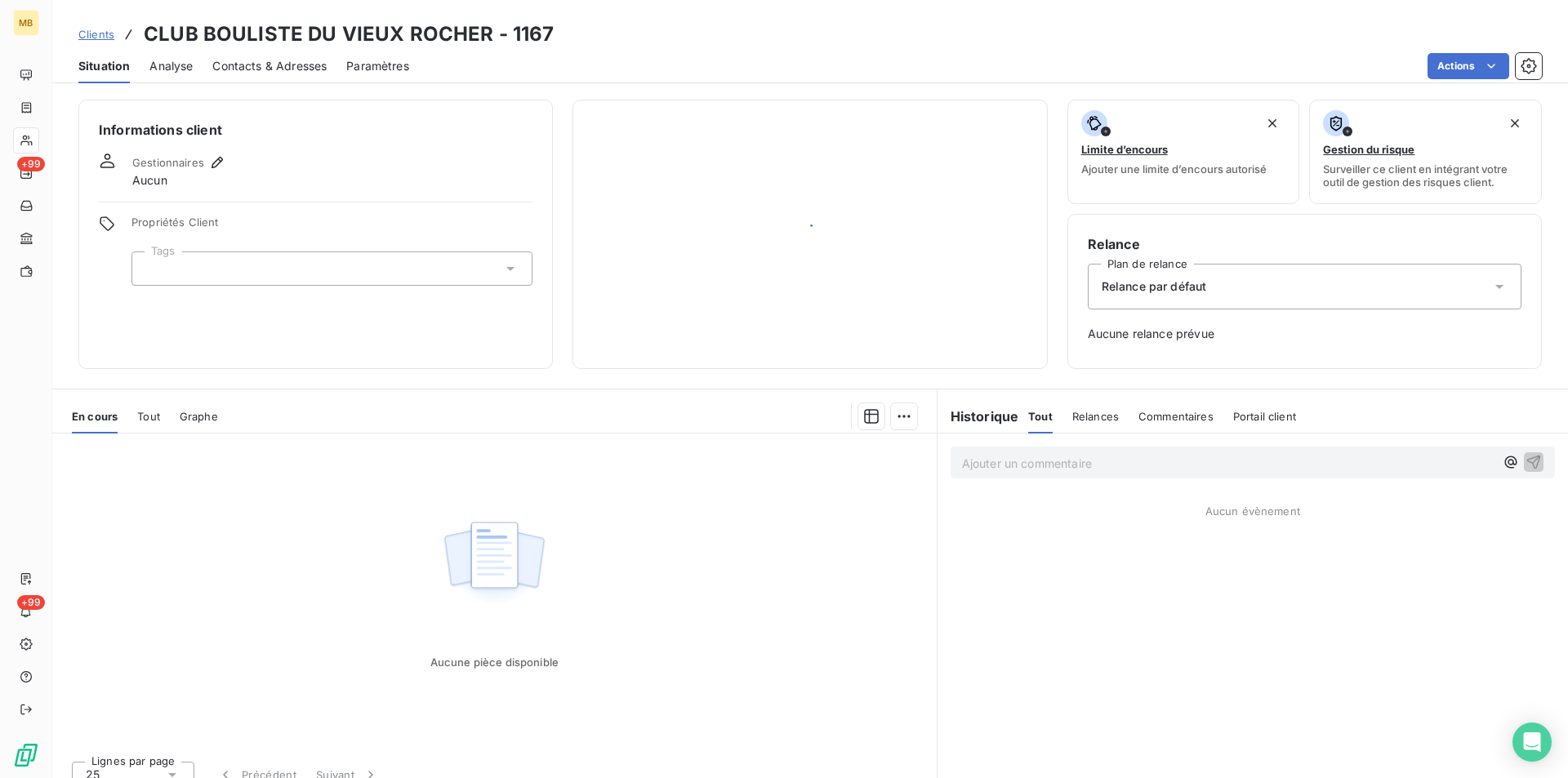
click at [729, 250] on div at bounding box center [810, 234] width 434 height 229
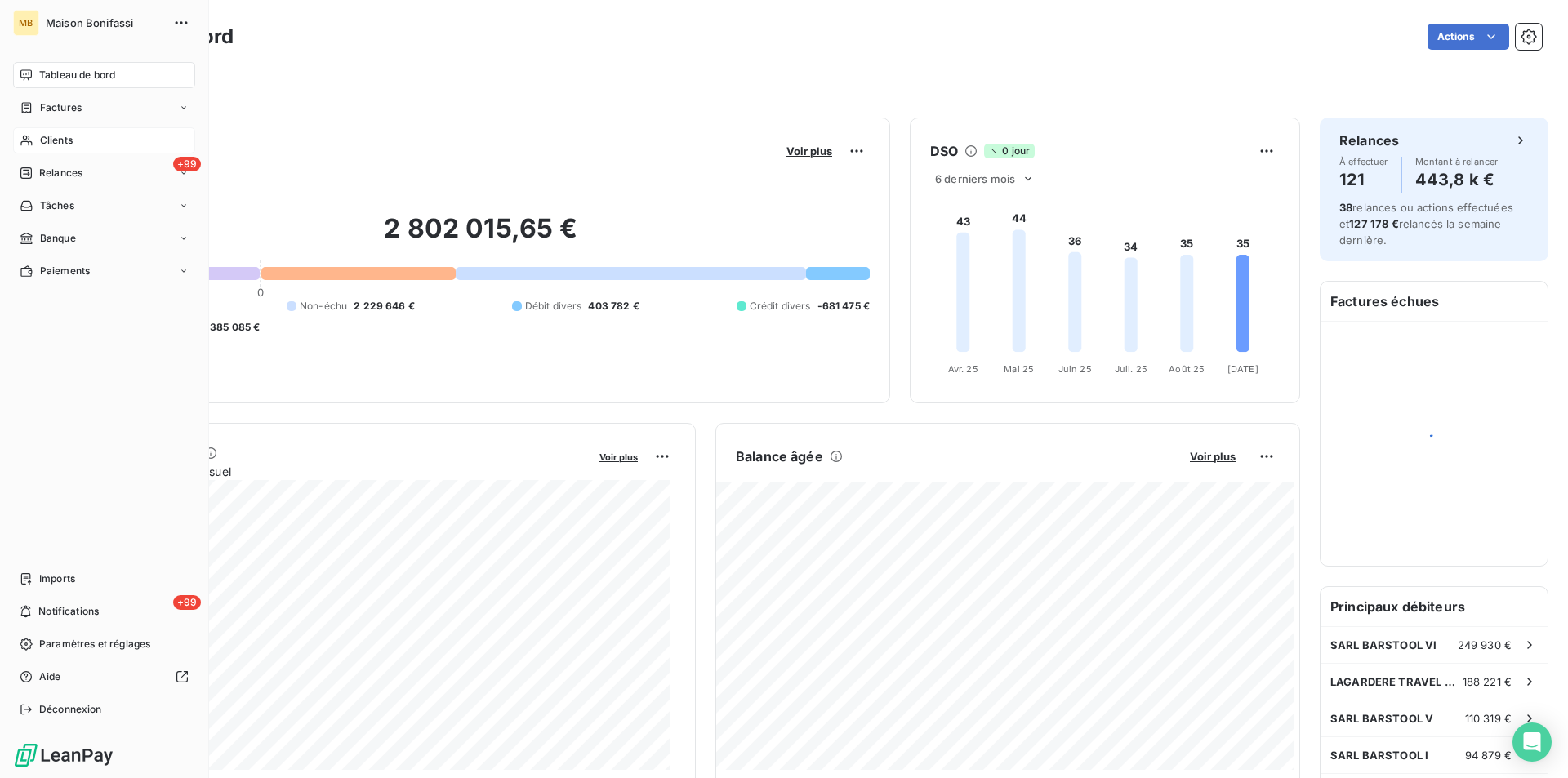
click at [76, 132] on div "Clients" at bounding box center [104, 141] width 182 height 26
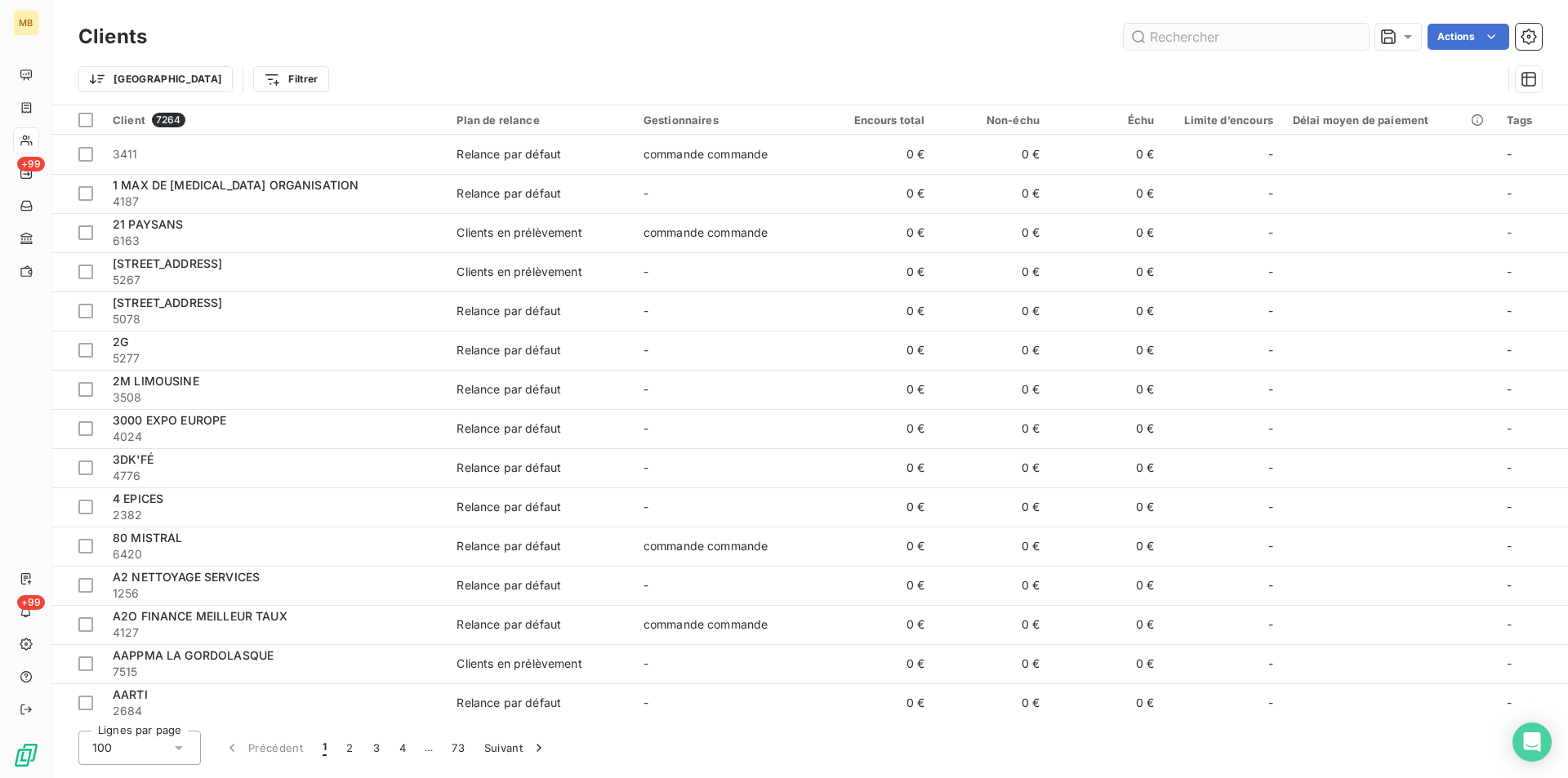
click at [1229, 39] on input "text" at bounding box center [1246, 37] width 245 height 26
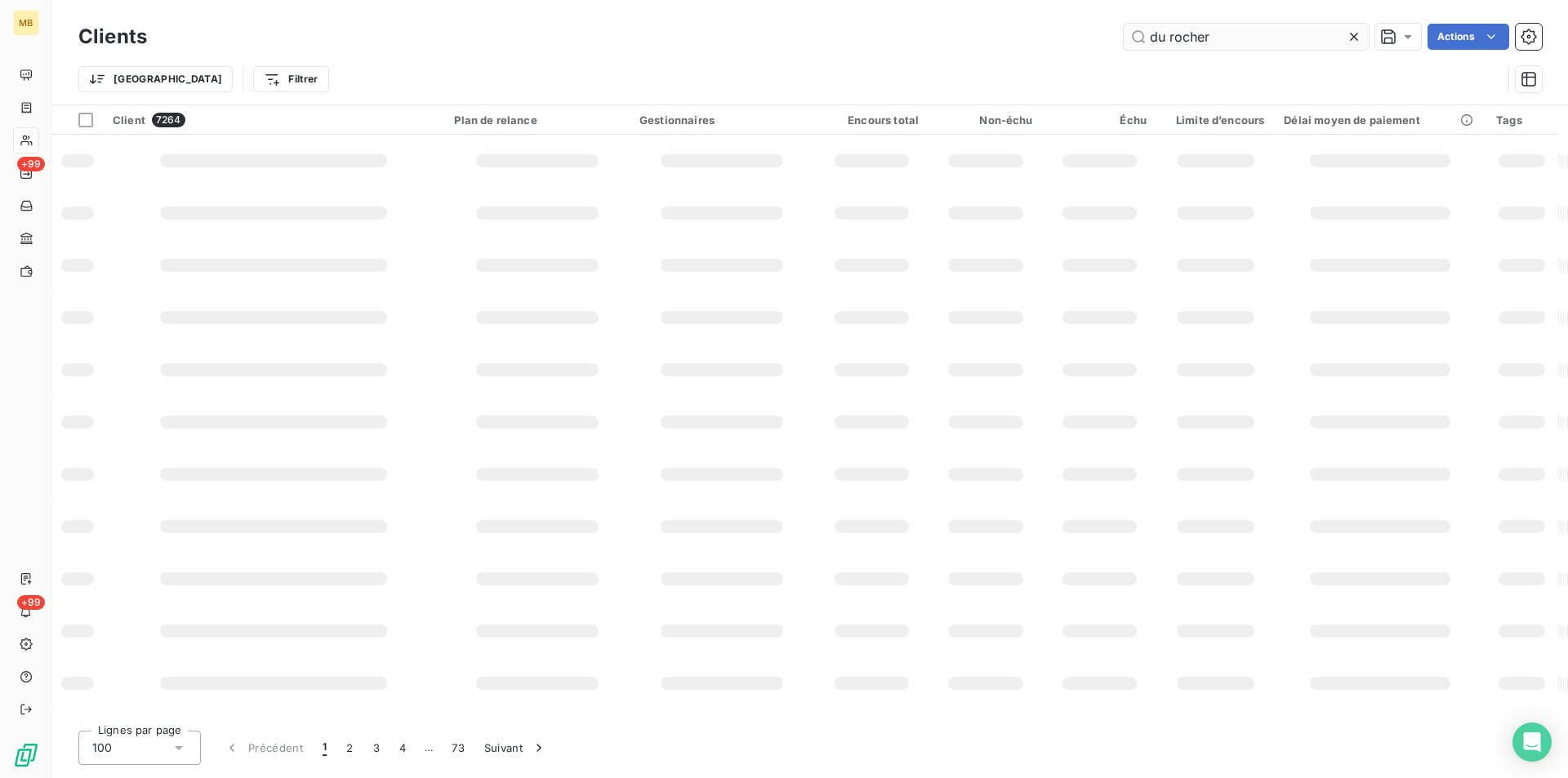
type input "du rocher"
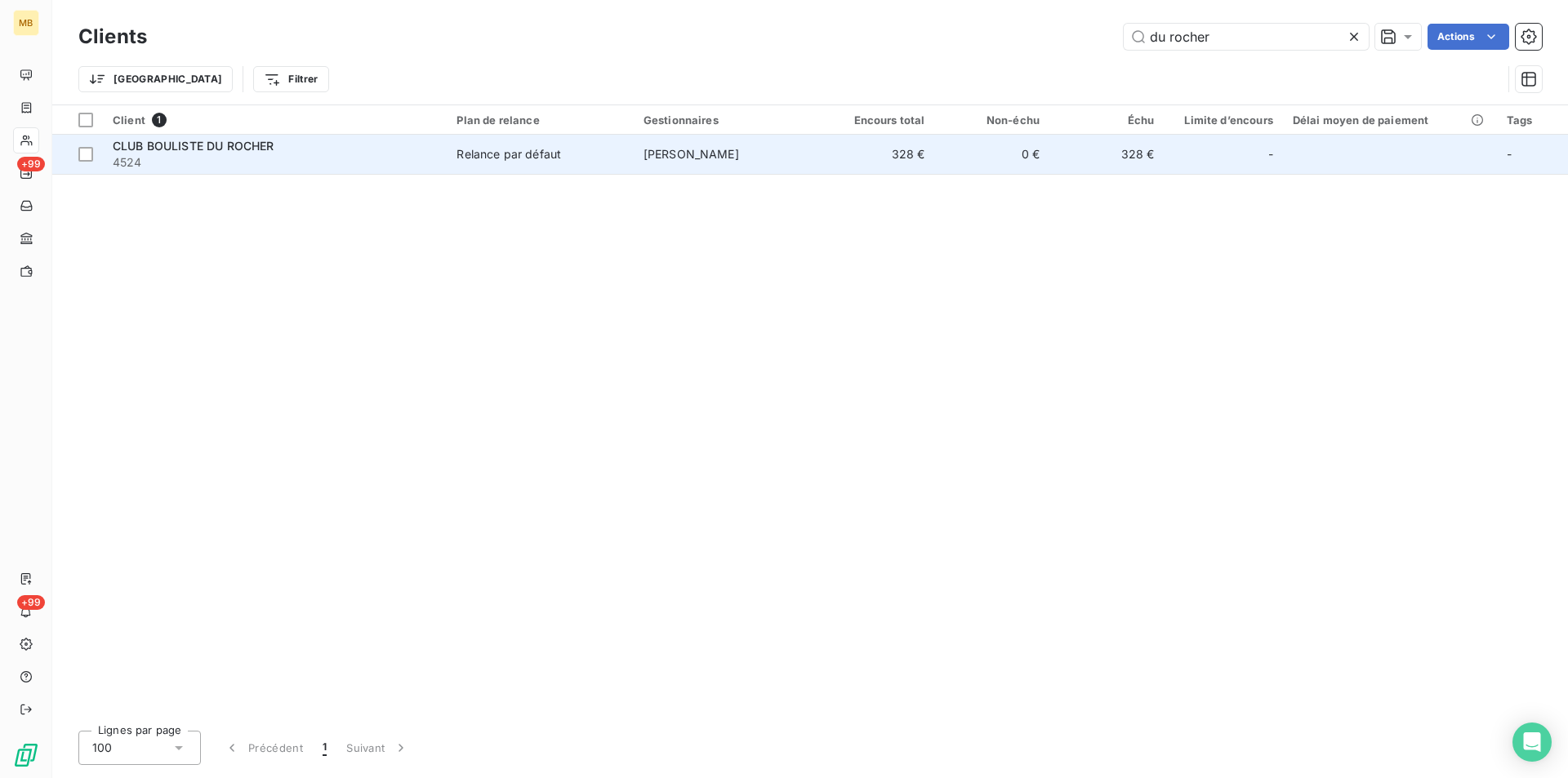
click at [701, 159] on span "Cédric Billaroch" at bounding box center [692, 153] width 96 height 14
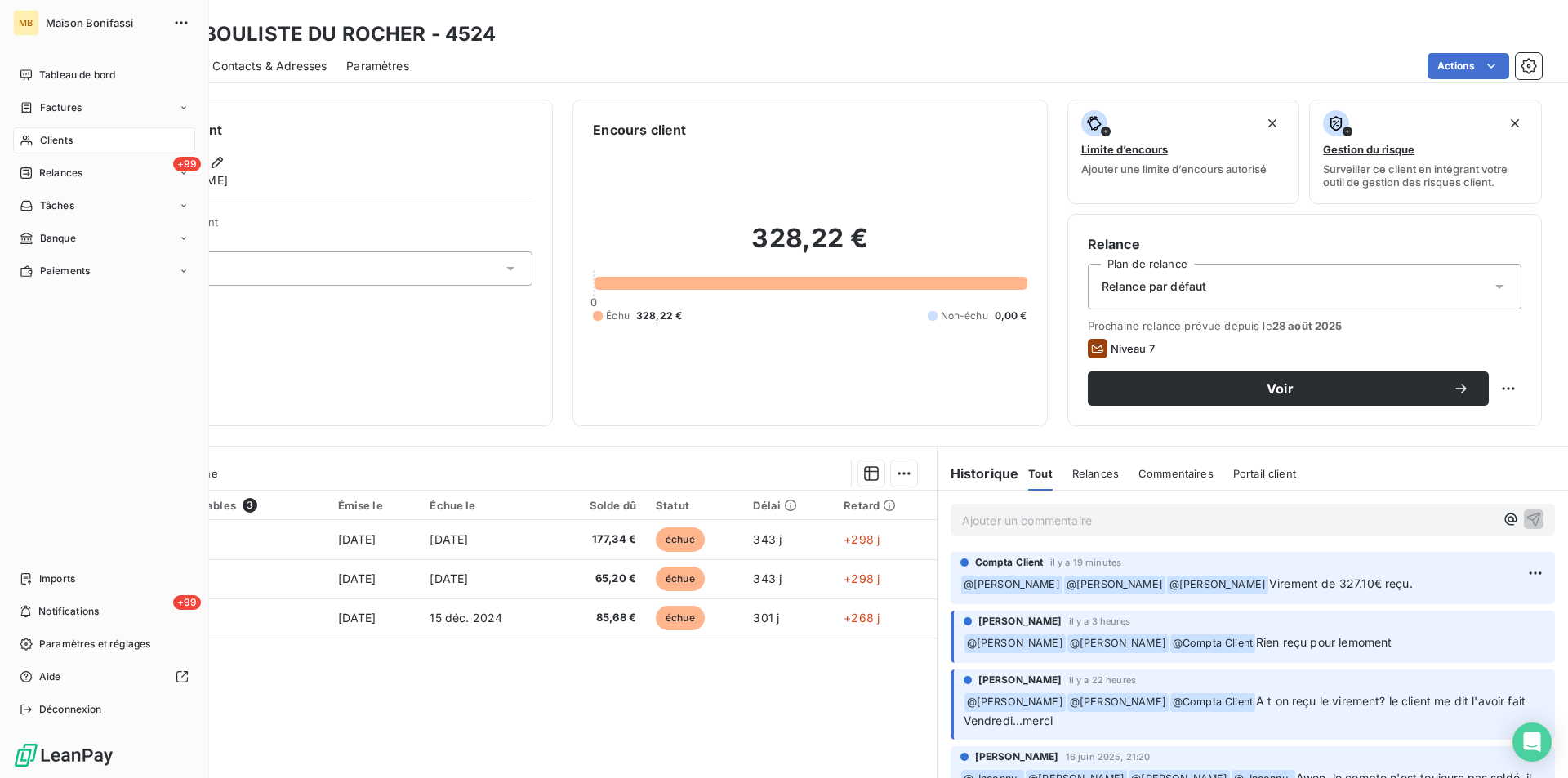
click at [74, 137] on div "Clients" at bounding box center [104, 141] width 182 height 26
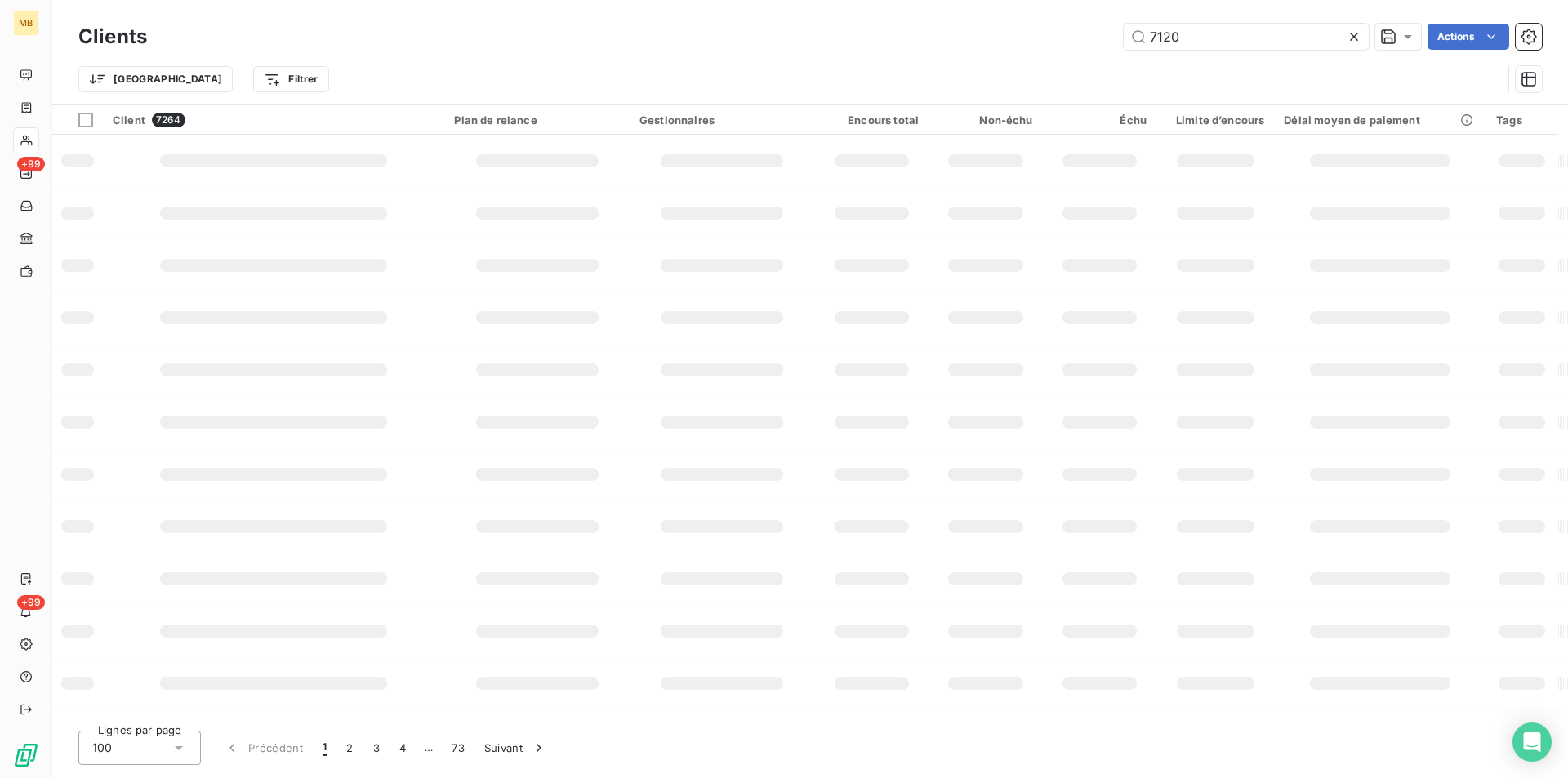
type input "7120"
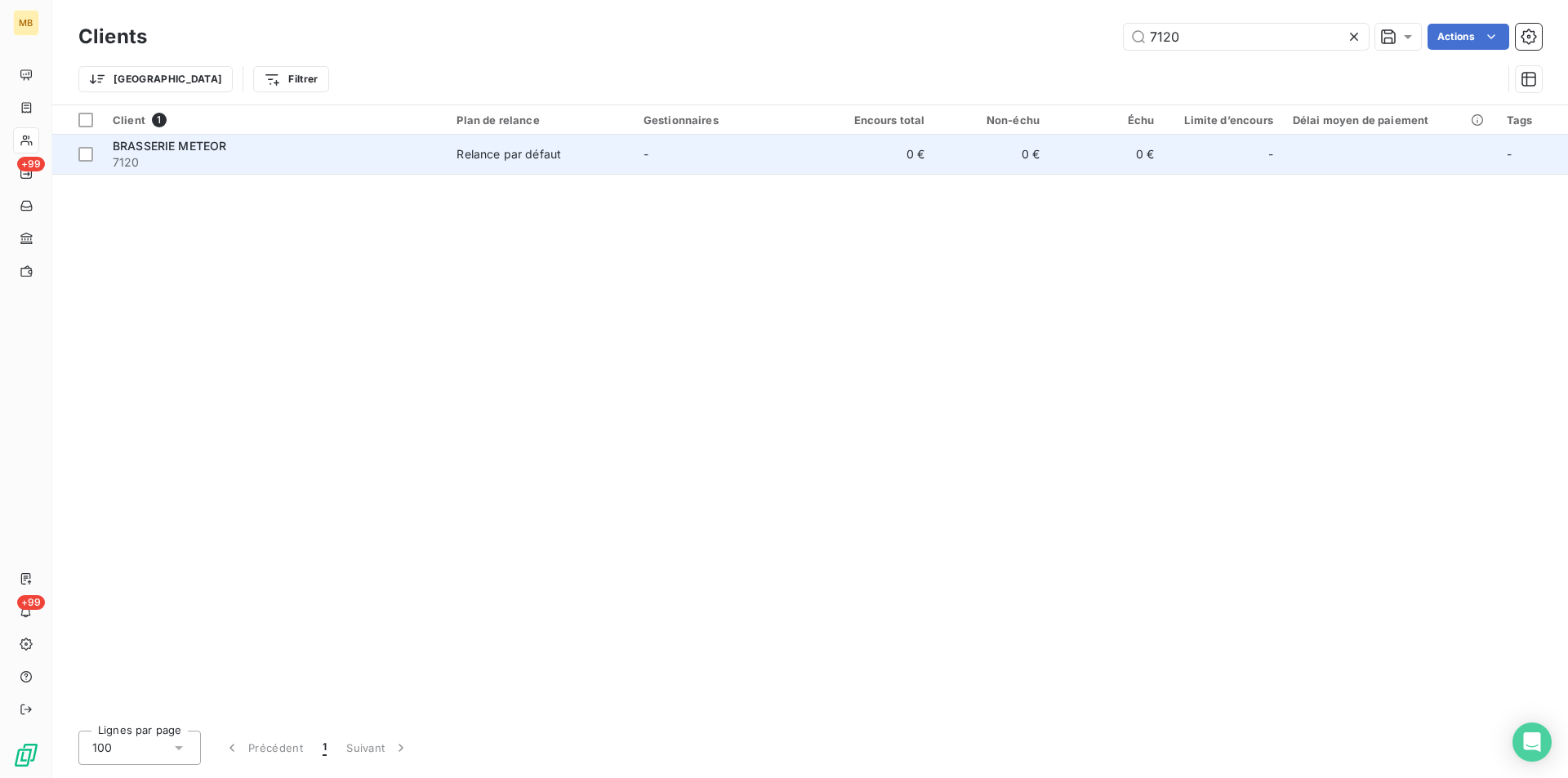
click at [1137, 163] on td "0 €" at bounding box center [1107, 154] width 114 height 39
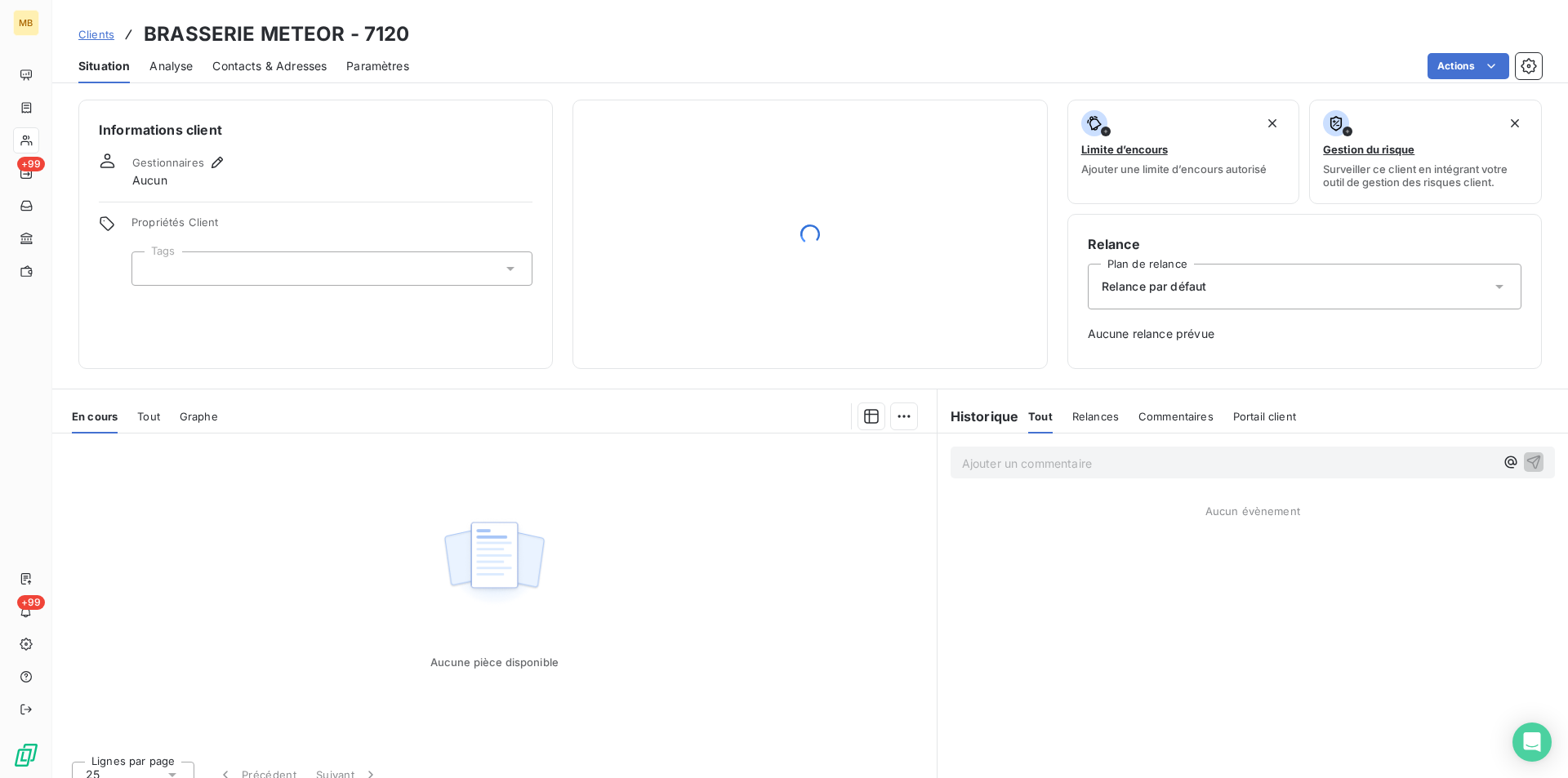
click at [173, 67] on span "Analyse" at bounding box center [171, 66] width 43 height 17
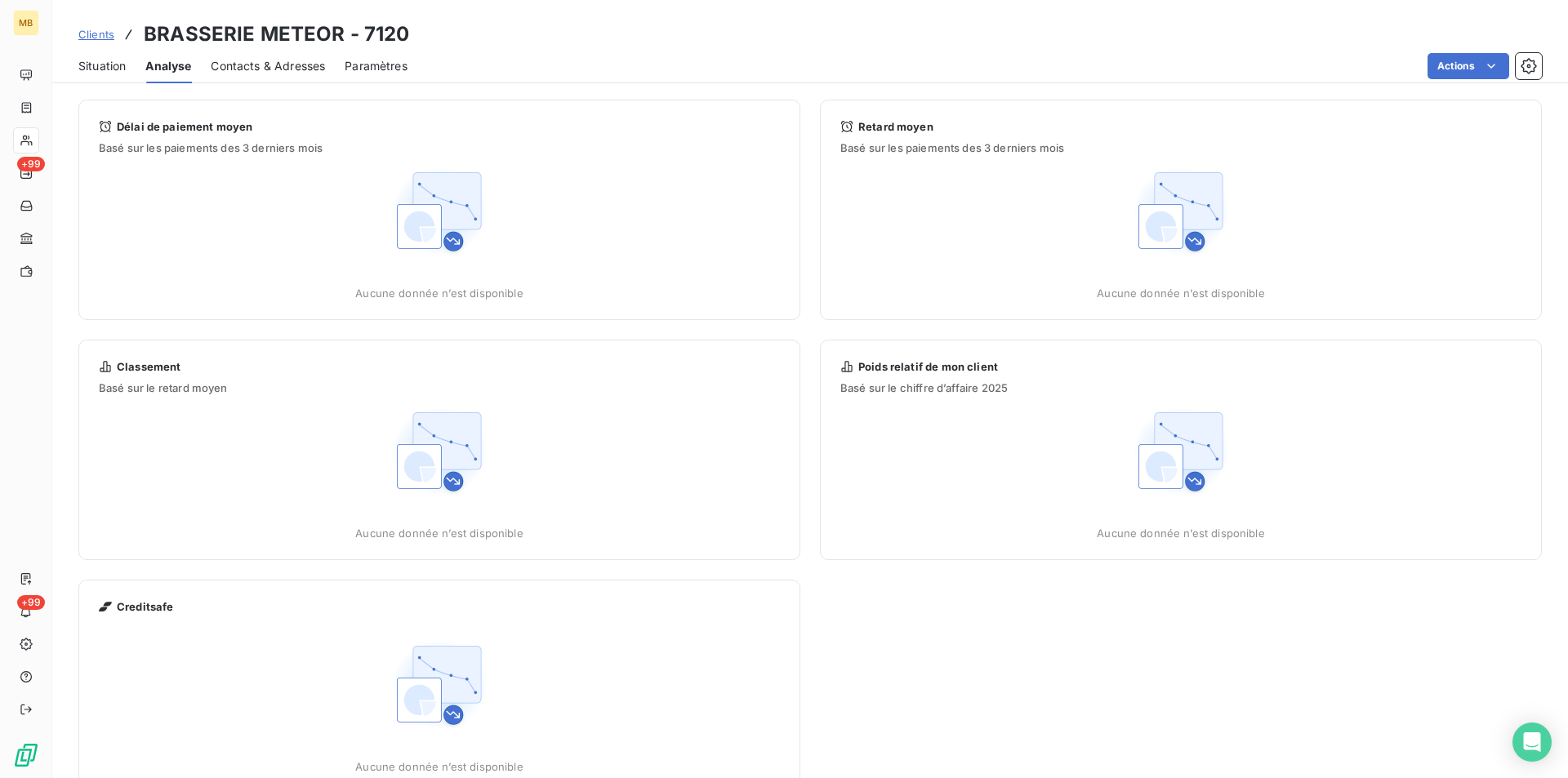
click at [254, 62] on span "Contacts & Adresses" at bounding box center [267, 66] width 114 height 17
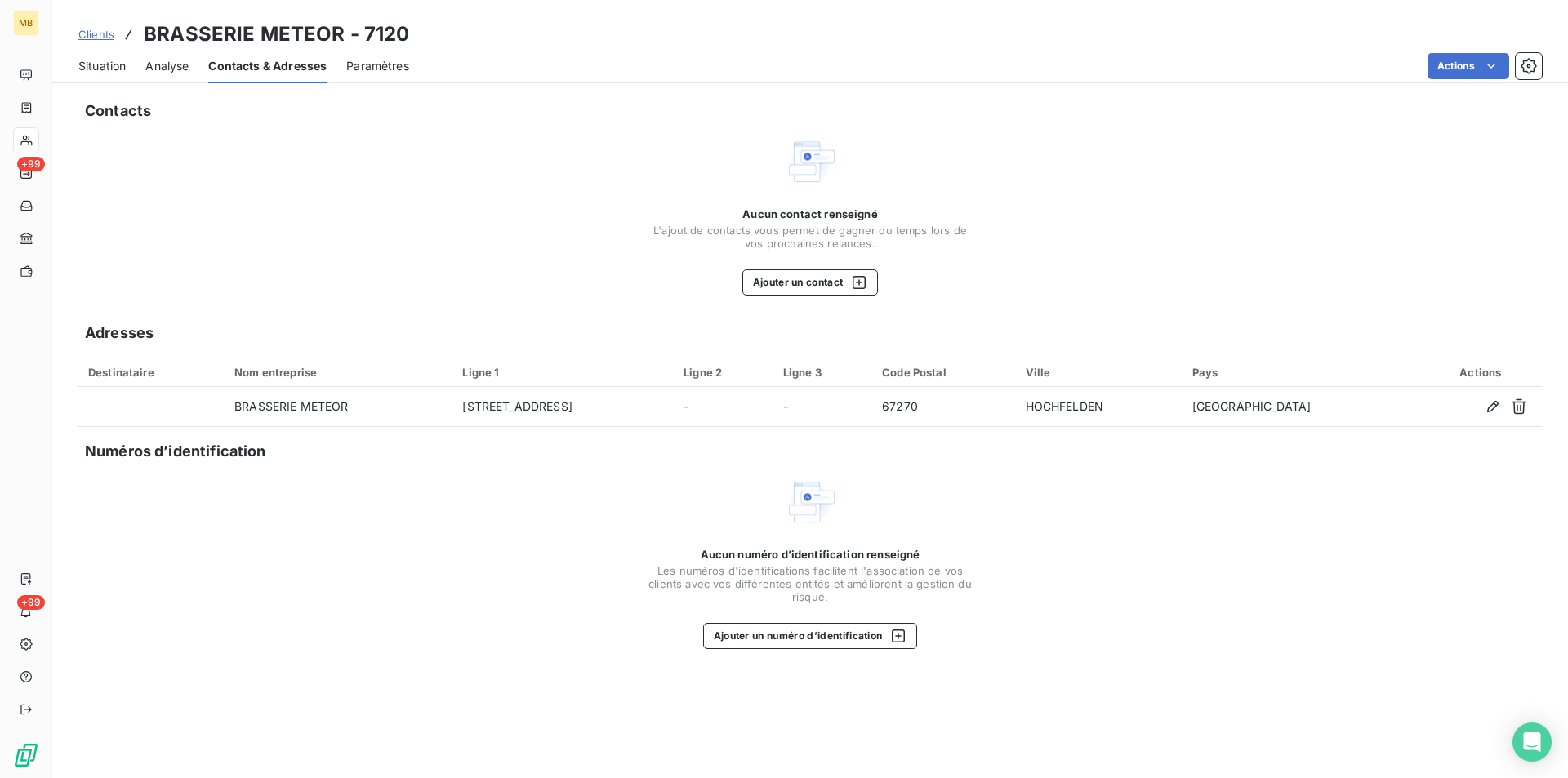
click at [392, 62] on span "Paramètres" at bounding box center [378, 66] width 62 height 17
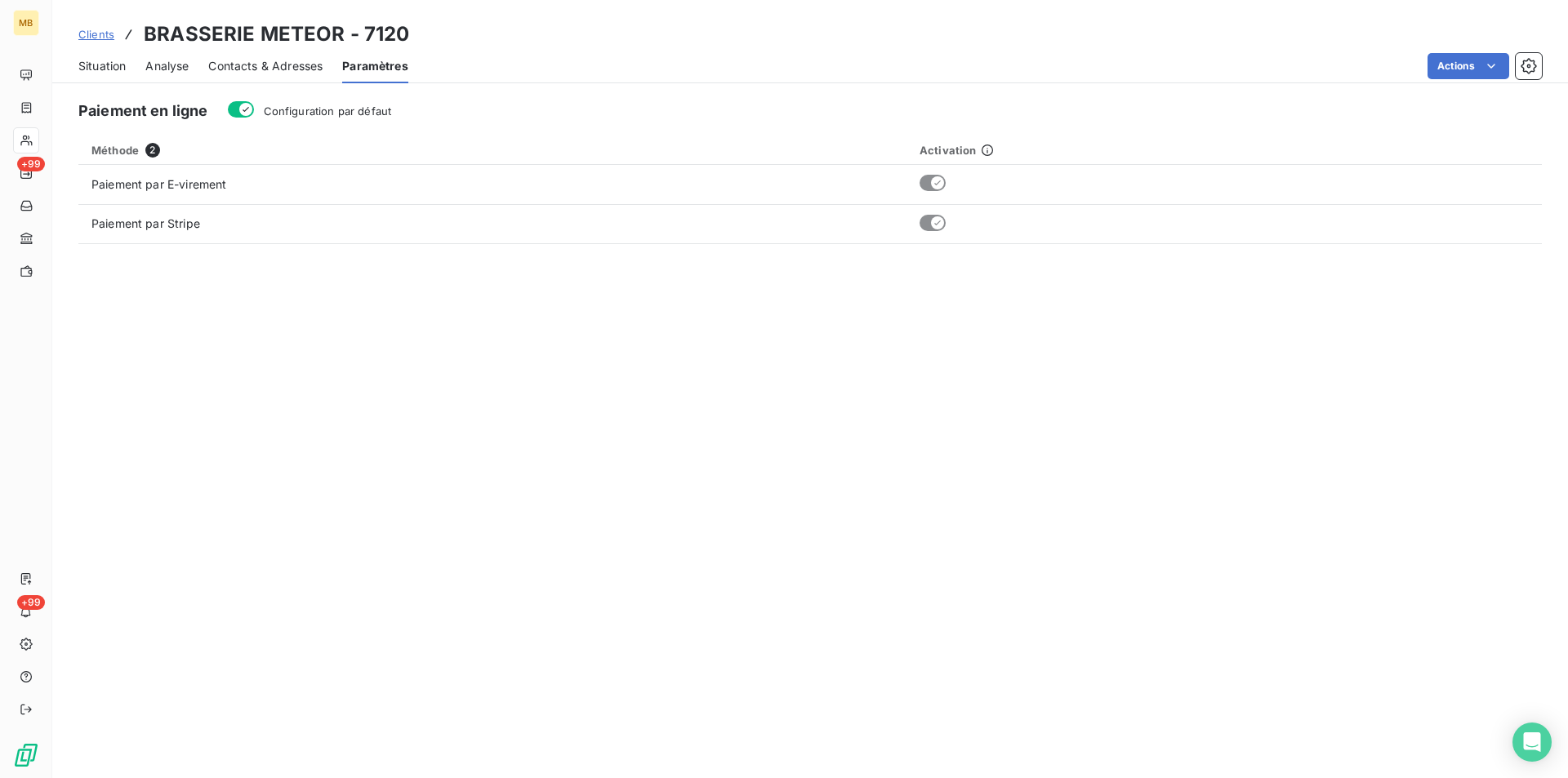
click at [269, 68] on span "Contacts & Adresses" at bounding box center [265, 66] width 114 height 17
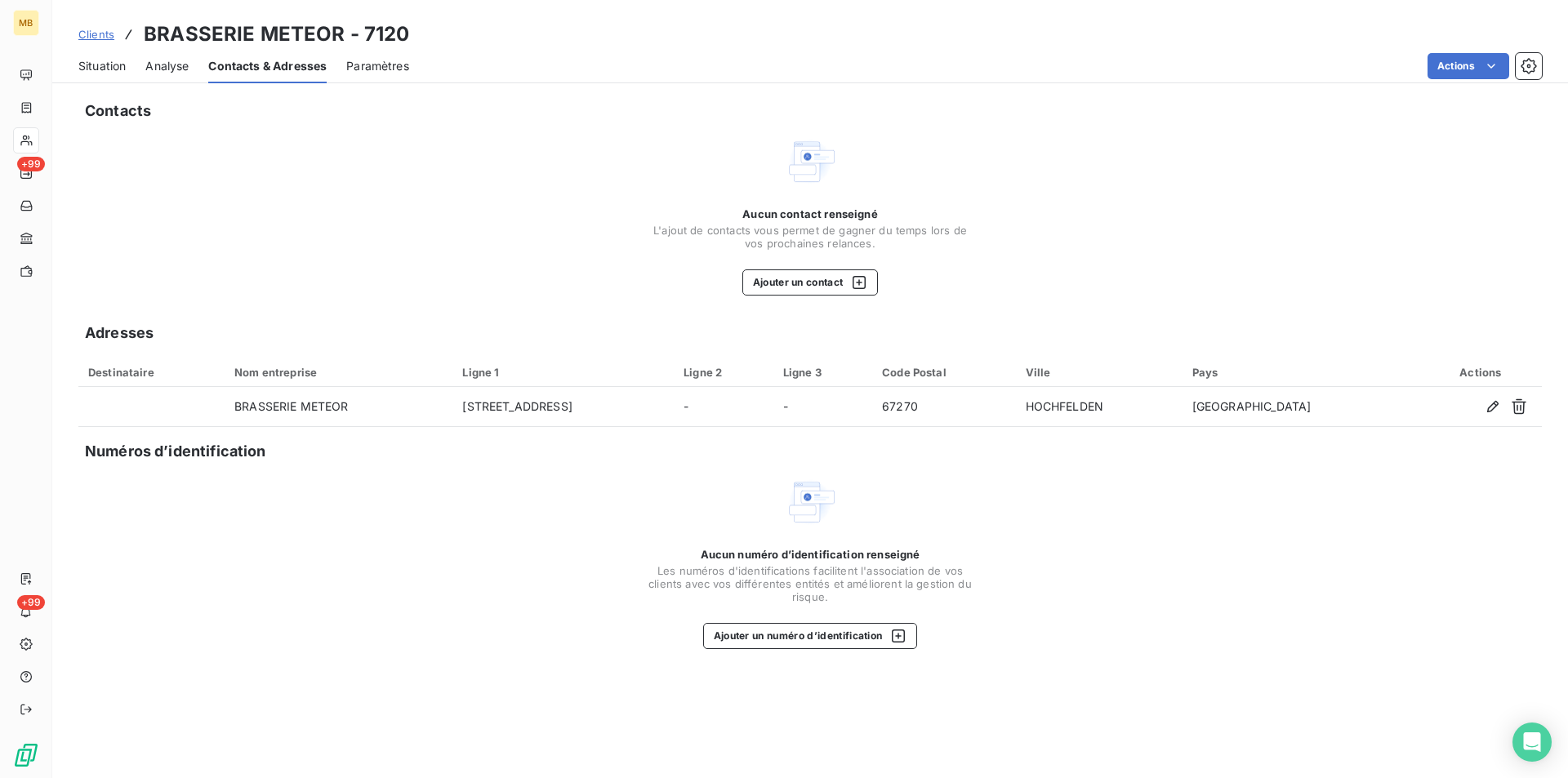
click at [93, 35] on span "Clients" at bounding box center [96, 34] width 36 height 13
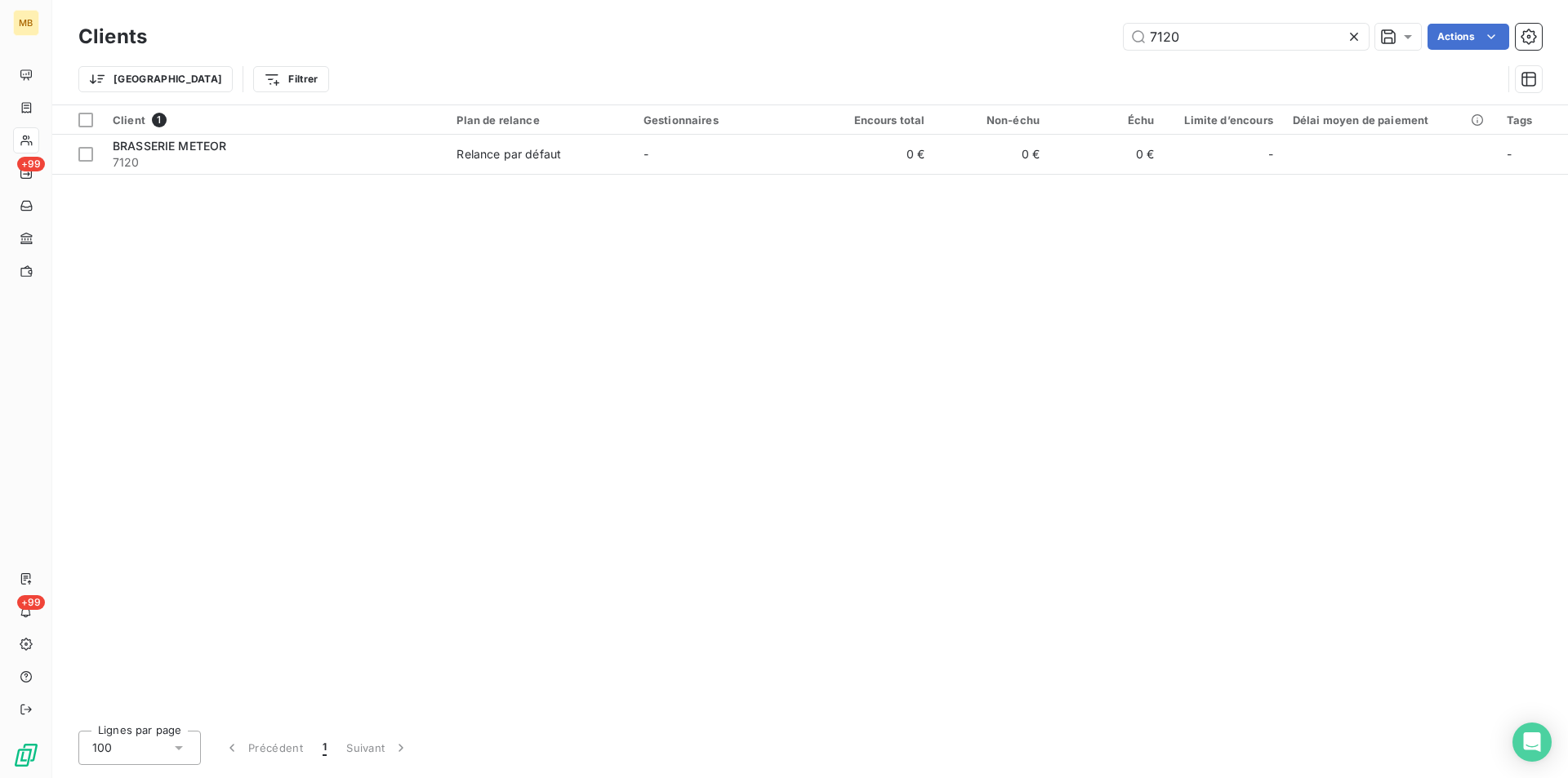
drag, startPoint x: 1182, startPoint y: 36, endPoint x: 1122, endPoint y: 34, distance: 60.0
click at [1122, 34] on div "7120 Actions" at bounding box center [853, 37] width 1375 height 26
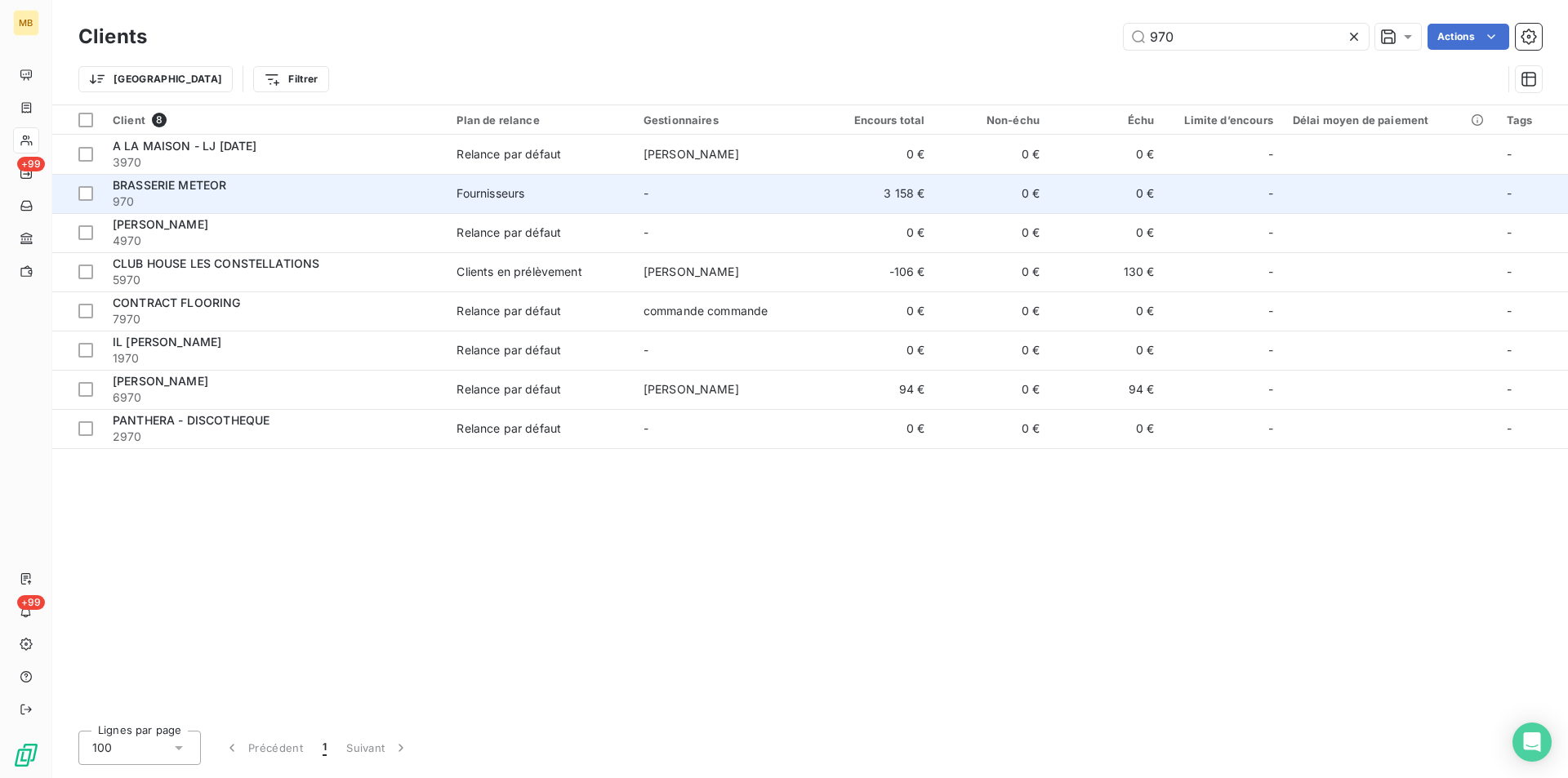
type input "970"
click at [777, 191] on td "-" at bounding box center [727, 193] width 186 height 39
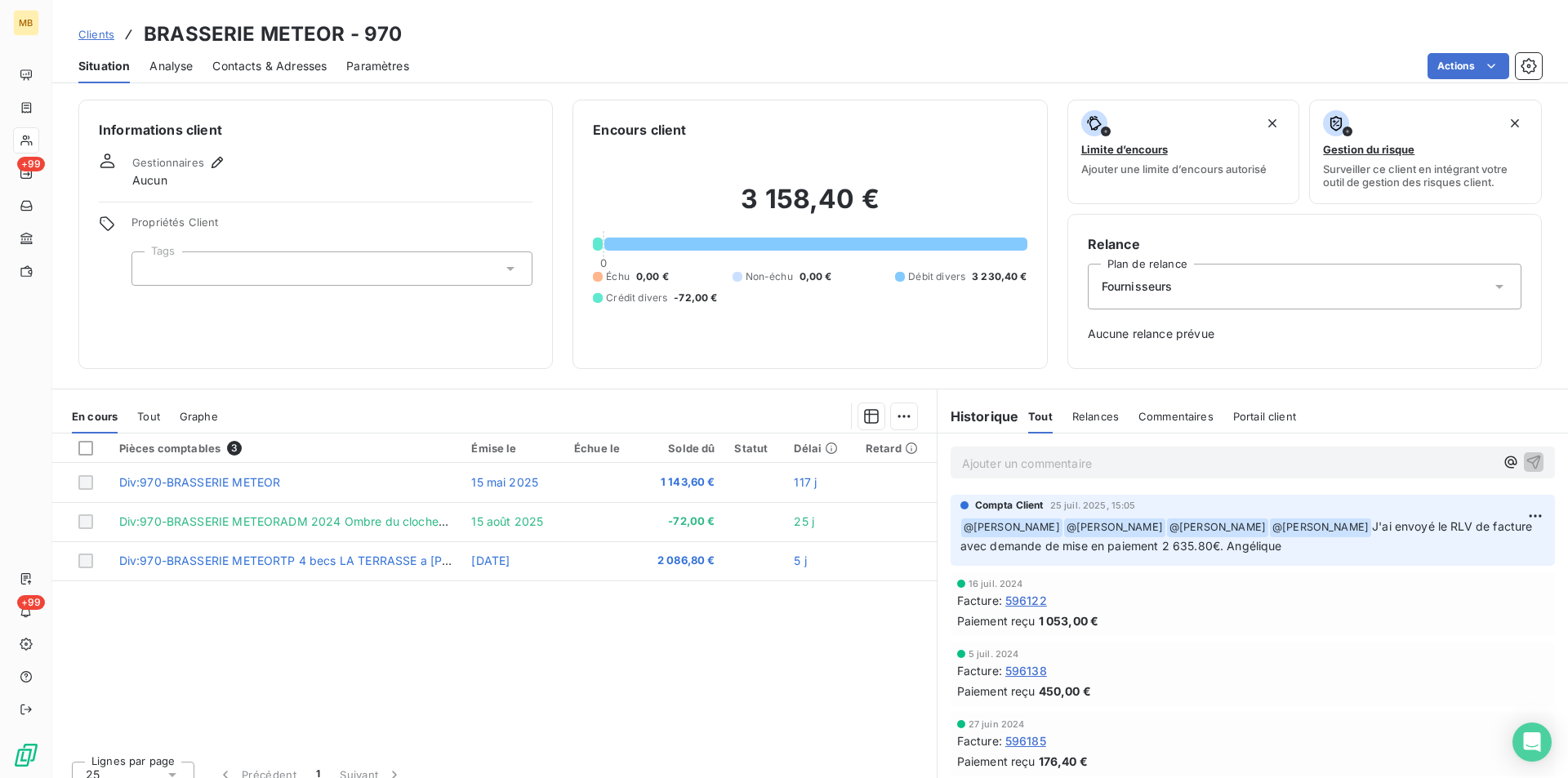
click at [262, 62] on span "Contacts & Adresses" at bounding box center [269, 66] width 114 height 17
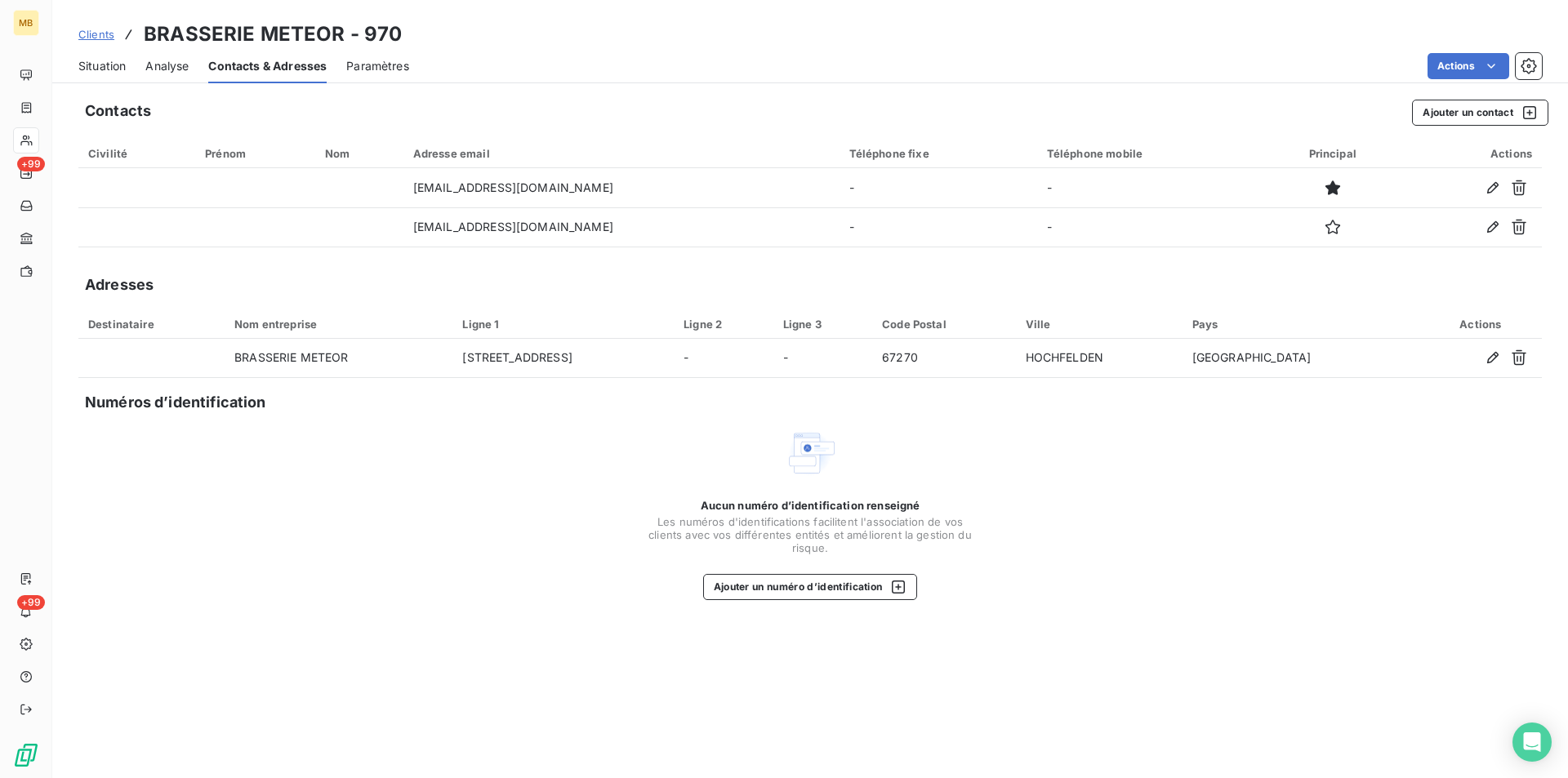
click at [106, 68] on span "Situation" at bounding box center [102, 66] width 48 height 17
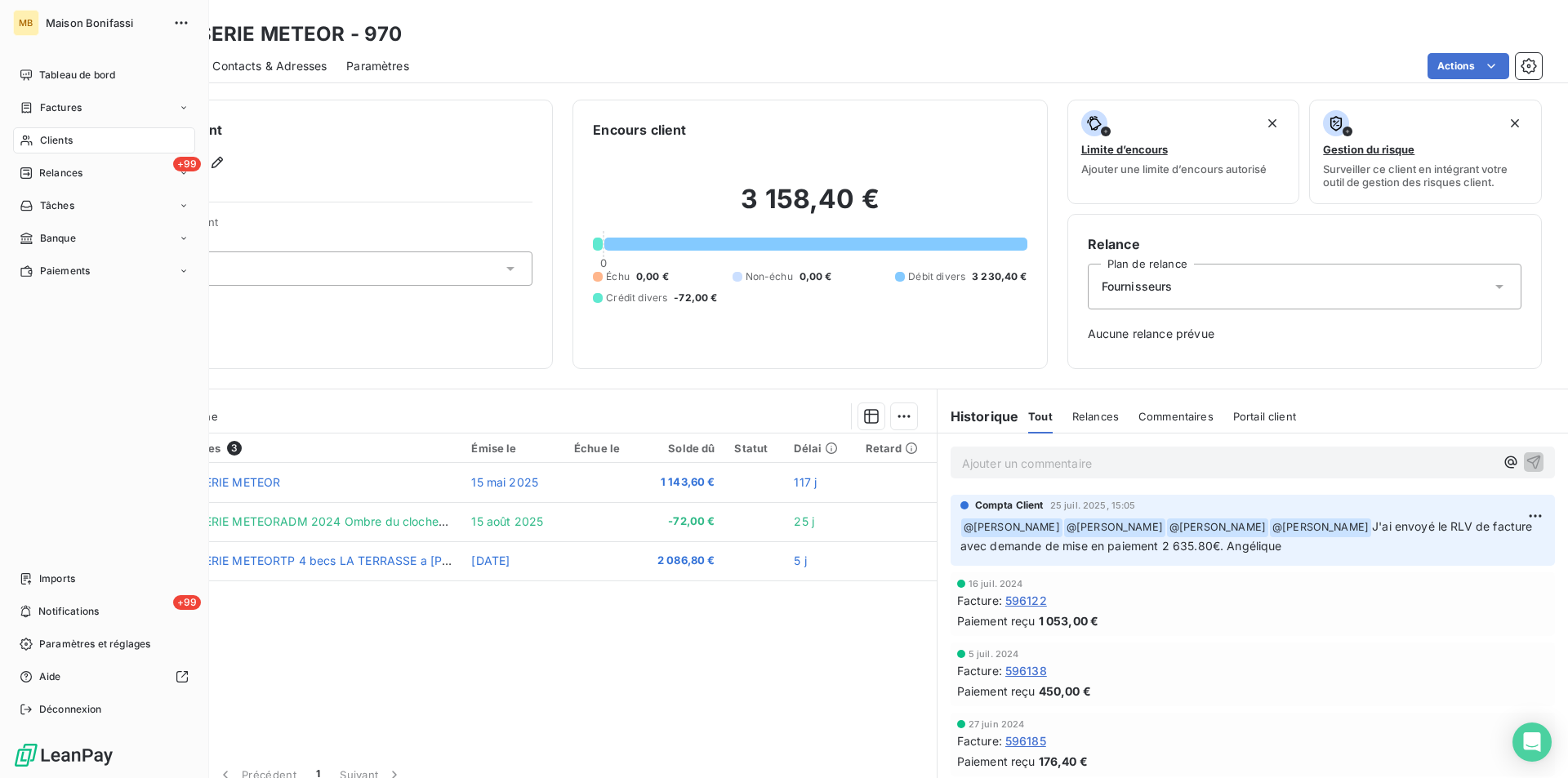
click at [44, 139] on span "Clients" at bounding box center [57, 141] width 33 height 15
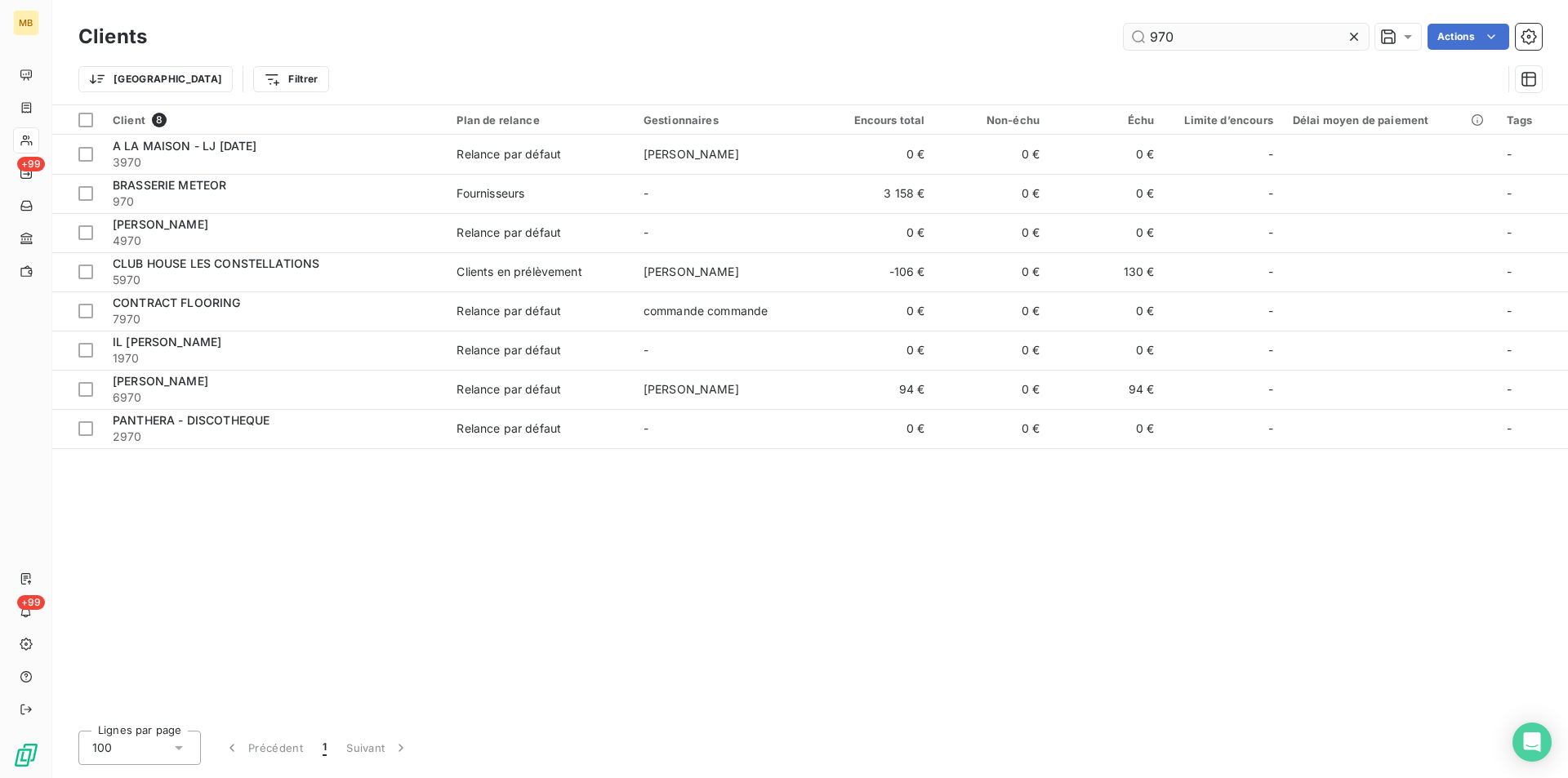
drag, startPoint x: 1190, startPoint y: 40, endPoint x: 1129, endPoint y: 35, distance: 61.2
click at [1129, 35] on input "970" at bounding box center [1246, 37] width 245 height 26
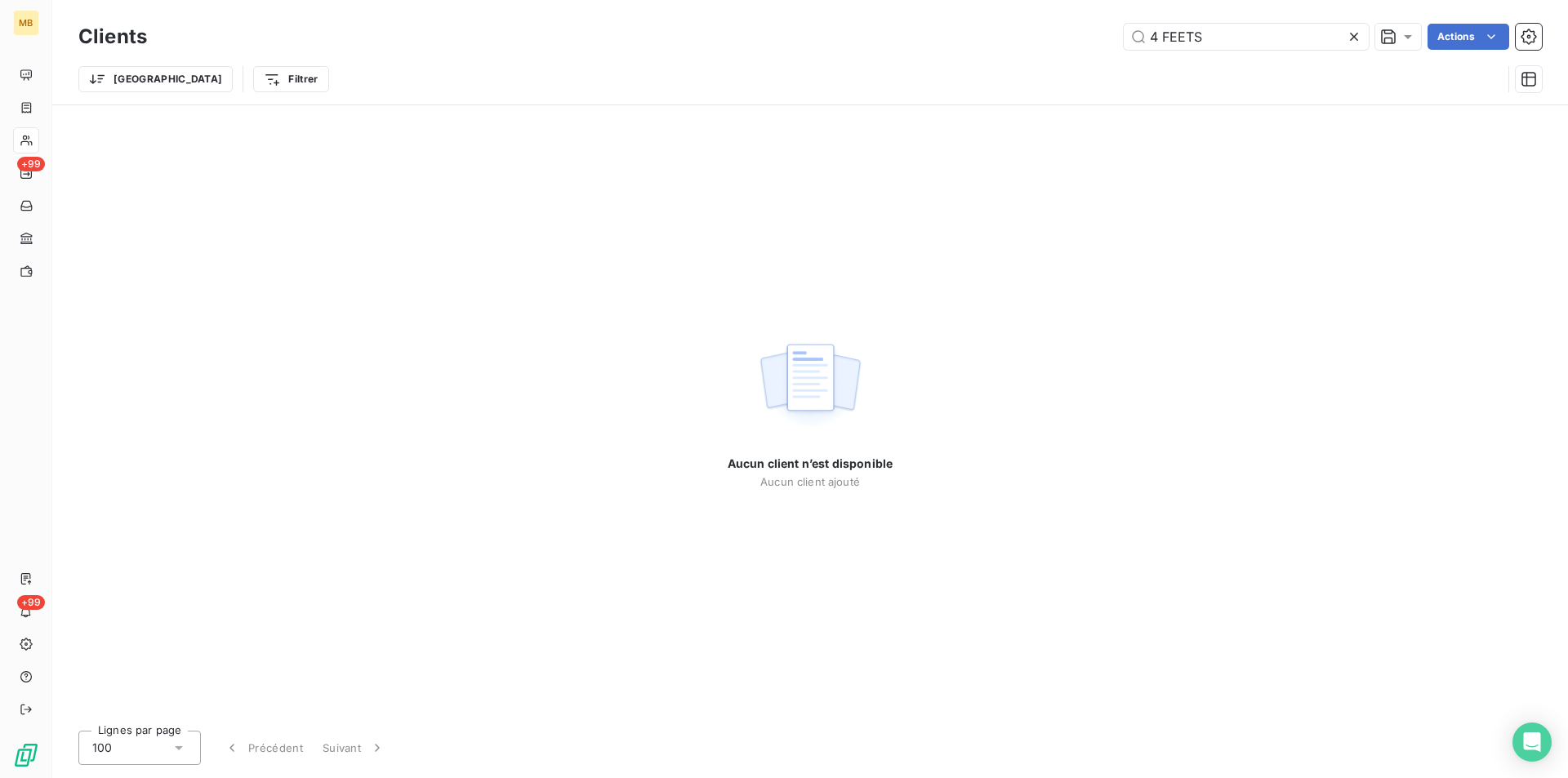
type input "4 FEETS"
